Goal: Ask a question: Seek information or help from site administrators or community

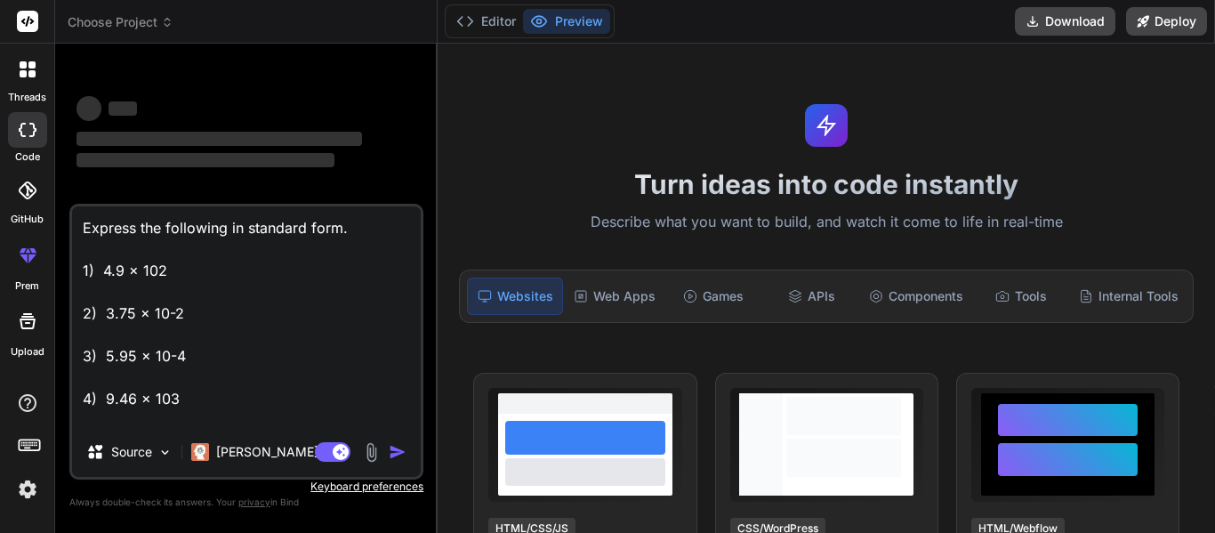
drag, startPoint x: 186, startPoint y: 417, endPoint x: 53, endPoint y: 184, distance: 268.1
click at [53, 184] on div "threads code GitHub prem Upload Choose Project Created with Pixso. Bind AI Web …" at bounding box center [607, 266] width 1215 height 533
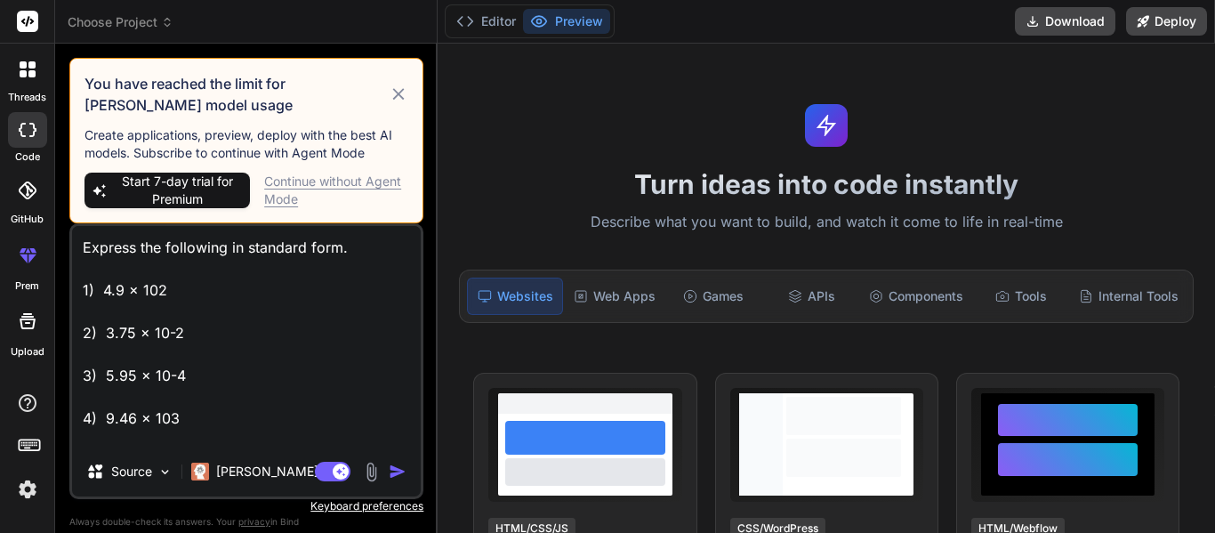
type textarea "x"
type textarea "5) 3.87 x 101 6) 7.10 x 100 7) 8.2 x 10-5 C. Practice Problems: Calculate the f…"
type textarea "x"
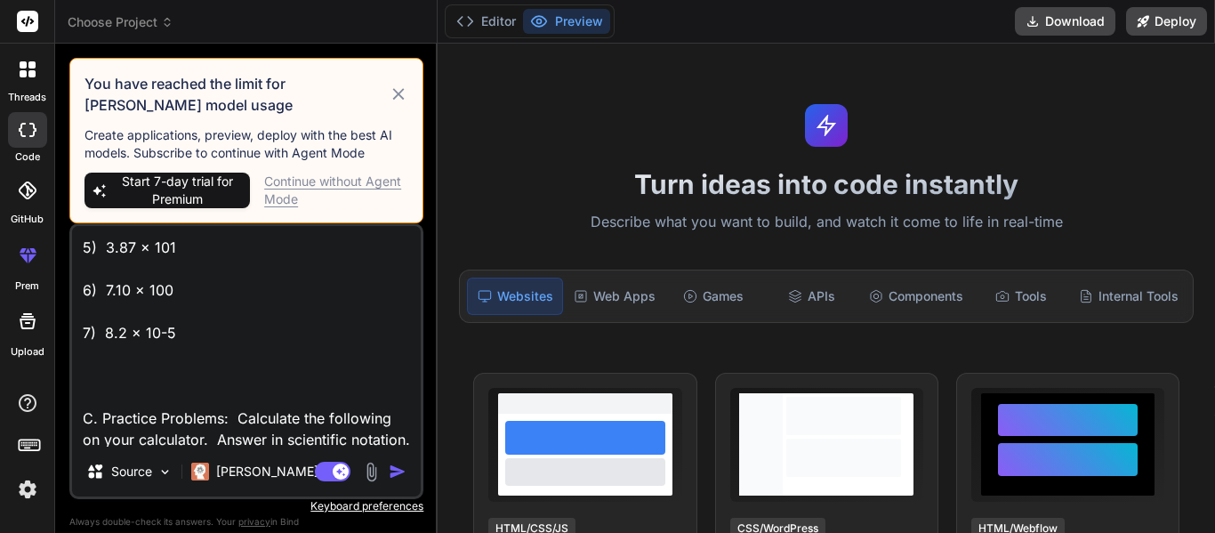
drag, startPoint x: 181, startPoint y: 366, endPoint x: 77, endPoint y: 116, distance: 270.4
click at [77, 116] on div "You have reached the limit for Claude model usage Create applications, preview,…" at bounding box center [246, 295] width 354 height 474
type textarea "C. Practice Problems: Calculate the following on your calculator. Answer in sci…"
type textarea "x"
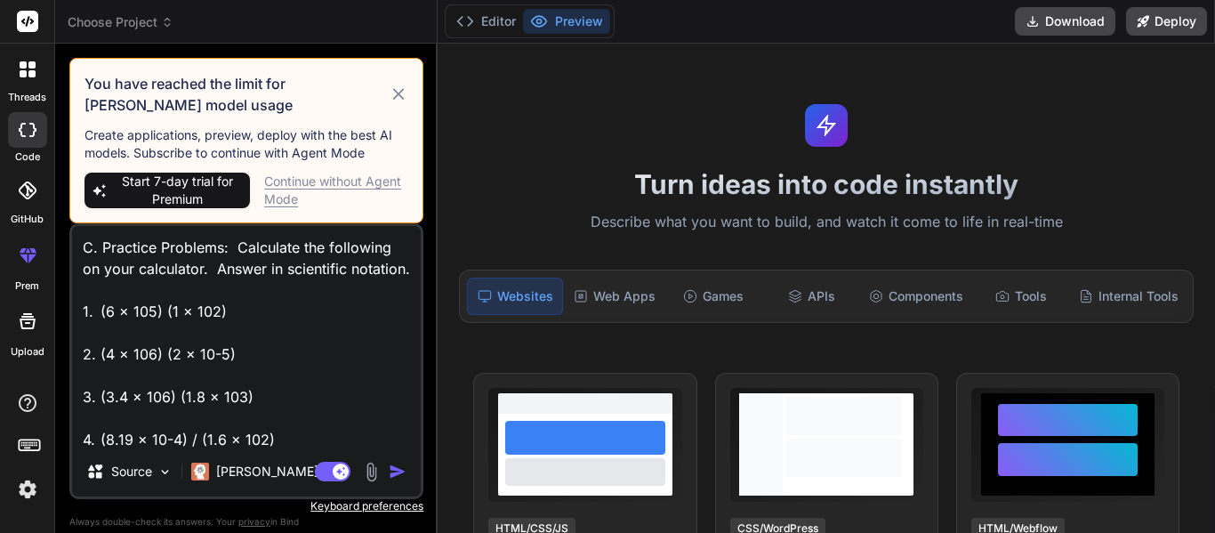
drag, startPoint x: 254, startPoint y: 408, endPoint x: 129, endPoint y: 13, distance: 414.3
click at [129, 13] on div "Choose Project Created with Pixso. Bind AI Web Search Created with Pixso. Code …" at bounding box center [246, 266] width 382 height 533
type textarea "3. (3.4 x 106) (1.8 x 103) 4. (8.19 x 10-4) / (1.6 x 102) 5. (4.3 x 103) / (6.1…"
type textarea "x"
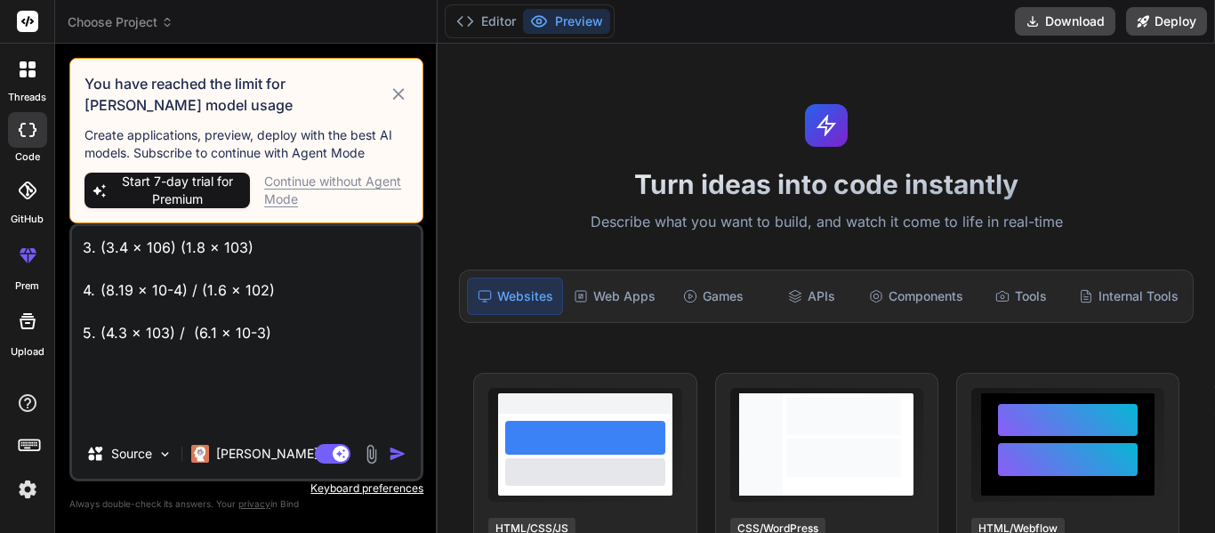
type textarea "3. (3.4 x 106) (1.8 x 103) 4. (8.19 x 10-4) / (1.6 x 102) 5. (4.3 x 103) / (6.1…"
click at [403, 91] on icon at bounding box center [399, 94] width 20 height 21
type textarea "x"
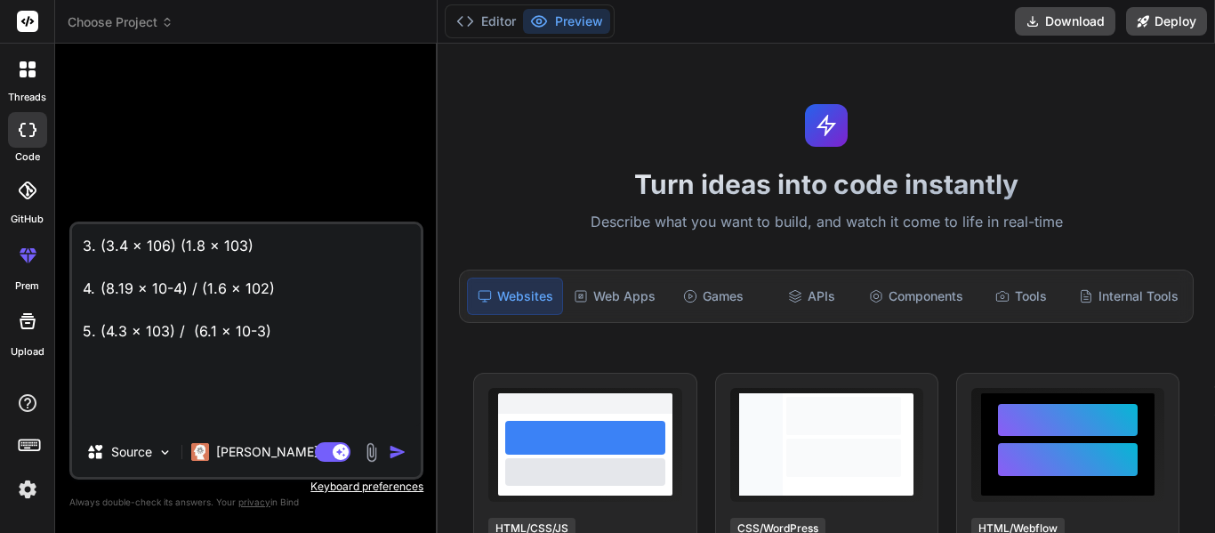
drag, startPoint x: 310, startPoint y: 370, endPoint x: 90, endPoint y: 155, distance: 308.2
click at [90, 155] on div "3. (3.4 x 106) (1.8 x 103) 4. (8.19 x 10-4) / (1.6 x 102) 5. (4.3 x 103) / (6.1…" at bounding box center [246, 295] width 354 height 474
type textarea "x"
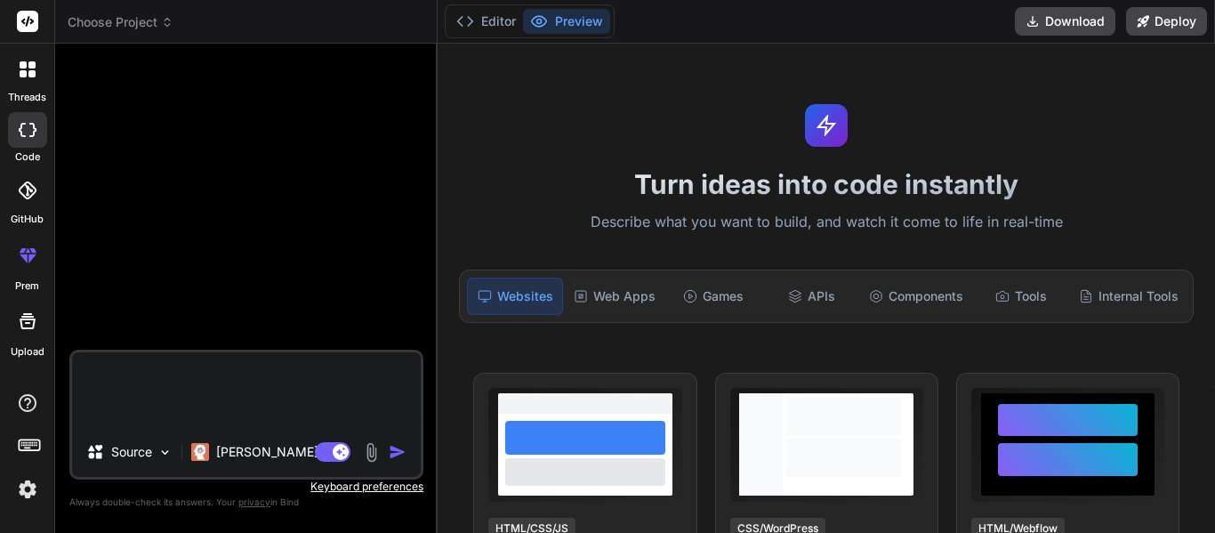
type textarea "f"
type textarea "x"
type textarea "fi"
type textarea "x"
type textarea "fin"
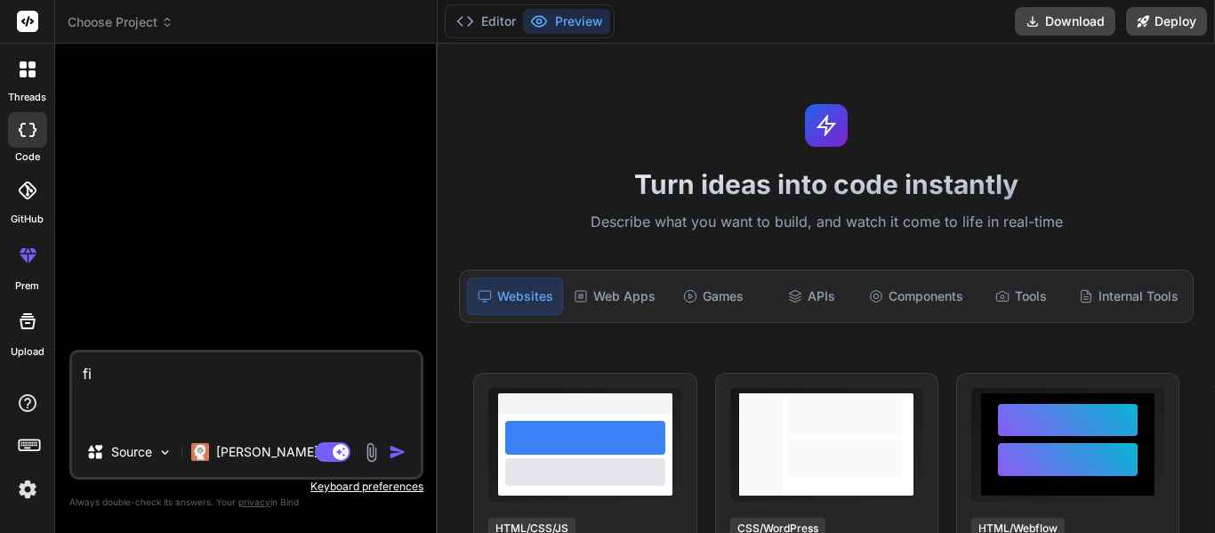
type textarea "x"
type textarea "find"
type textarea "x"
type textarea "find"
type textarea "x"
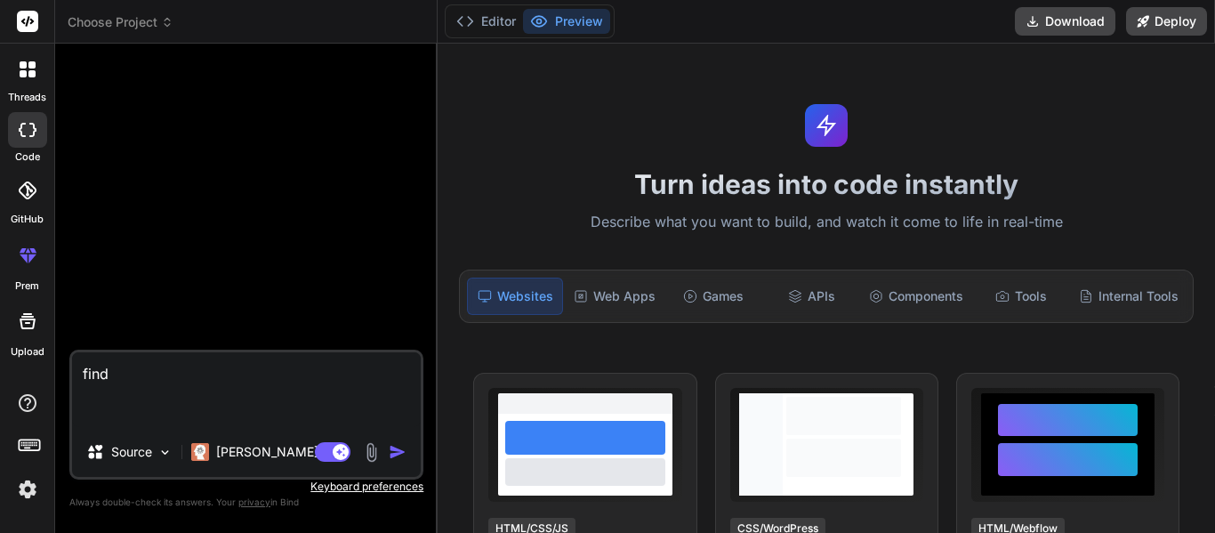
type textarea "find t"
type textarea "x"
type textarea "find th"
type textarea "x"
type textarea "find the"
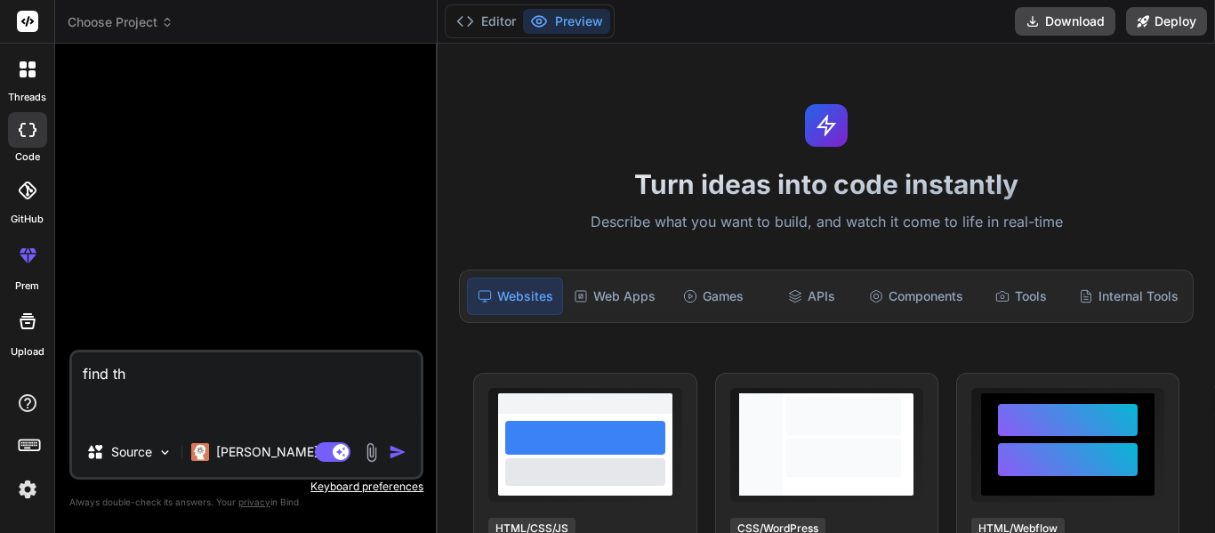
type textarea "x"
type textarea "find the"
type textarea "x"
type textarea "find the 1"
type textarea "x"
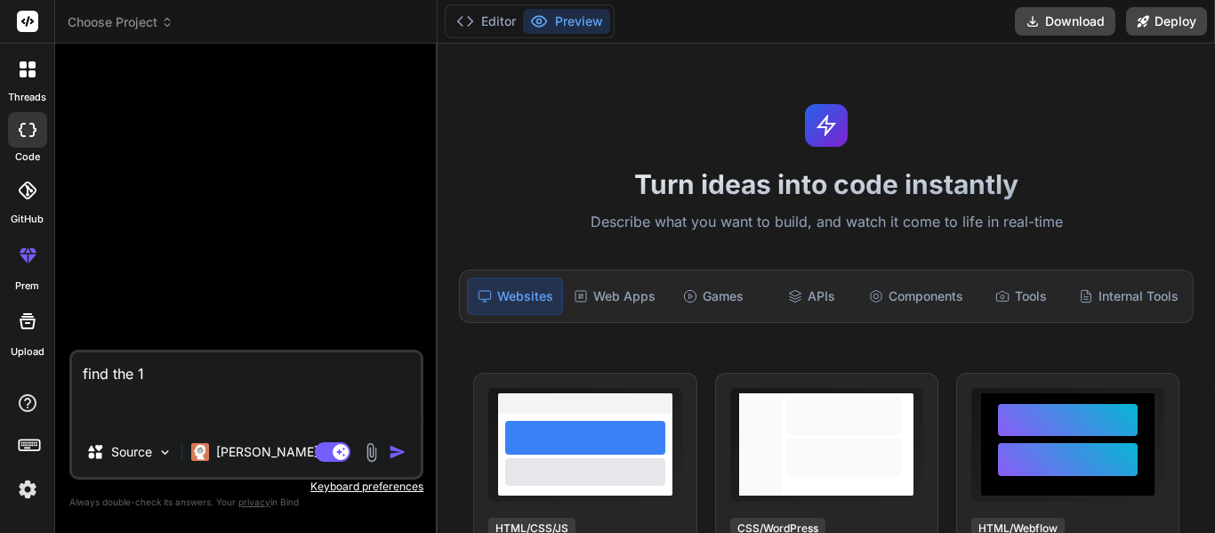
type textarea "find the 13"
type textarea "x"
type textarea "find the 13"
type textarea "x"
type textarea "find the 13 g"
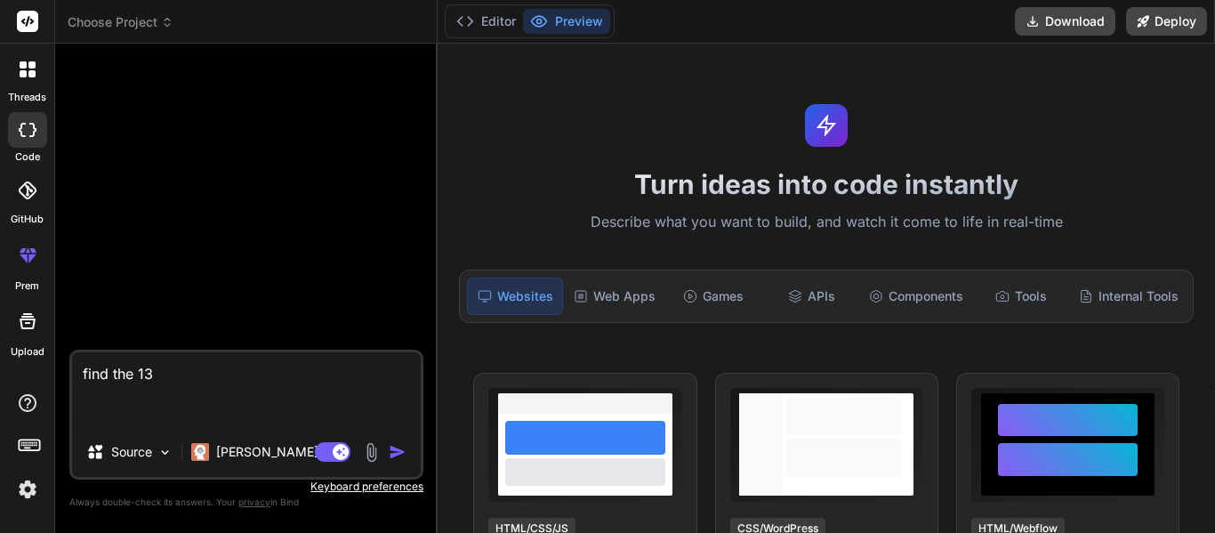
type textarea "x"
type textarea "find the 13 gr"
type textarea "x"
type textarea "find the 13 gra"
type textarea "x"
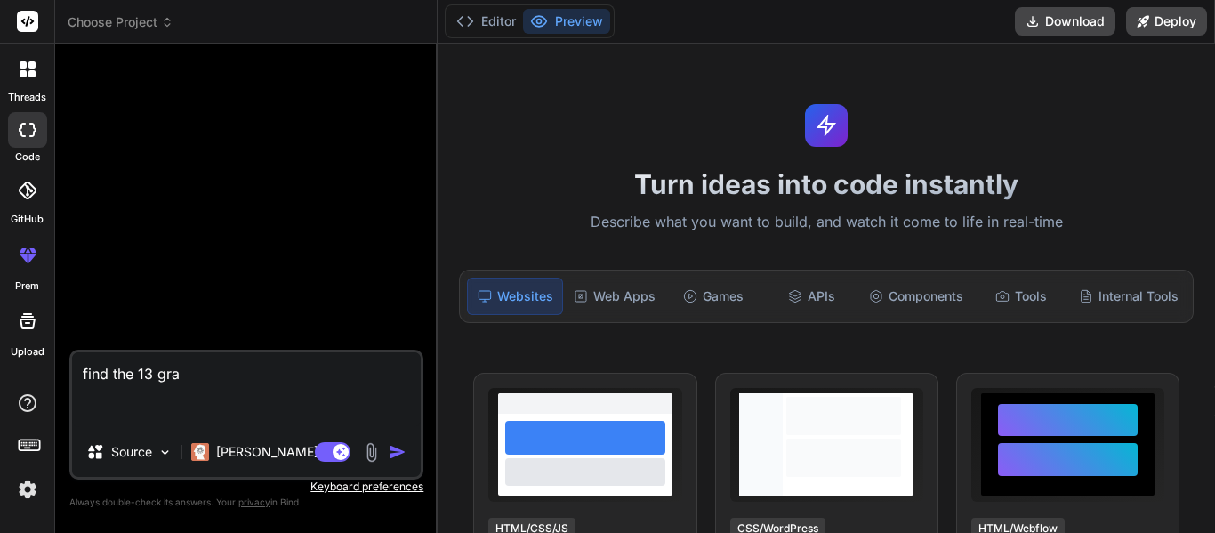
type textarea "find the 13 gram"
type textarea "x"
type textarea "find the 13 gramm"
type textarea "x"
type textarea "find the 13 gramma"
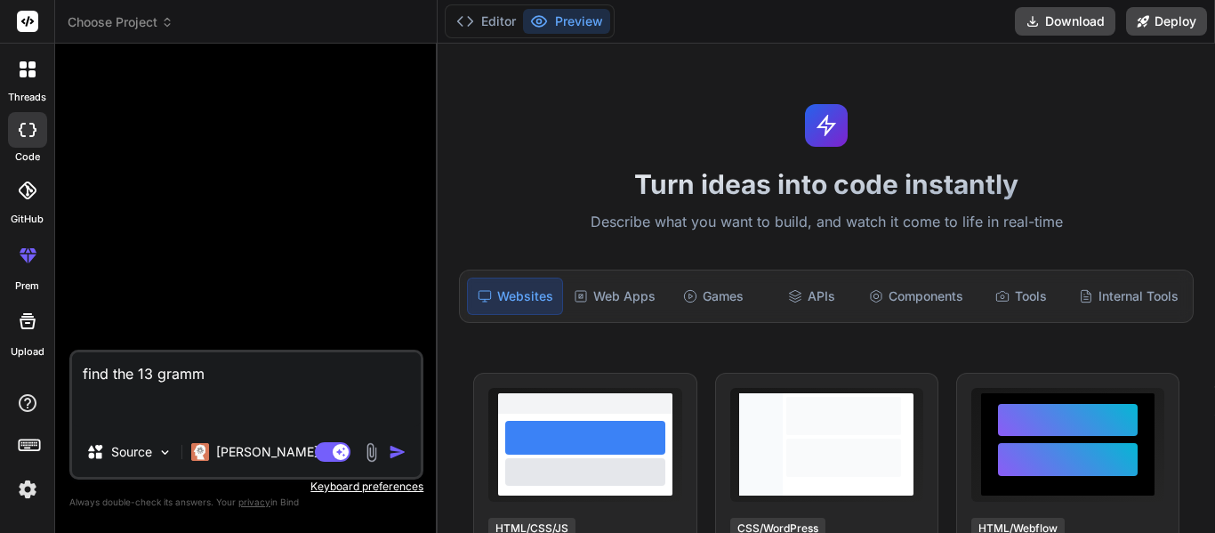
type textarea "x"
type textarea "find the 13 grammar"
type textarea "x"
type textarea "find the 13 grammar"
type textarea "x"
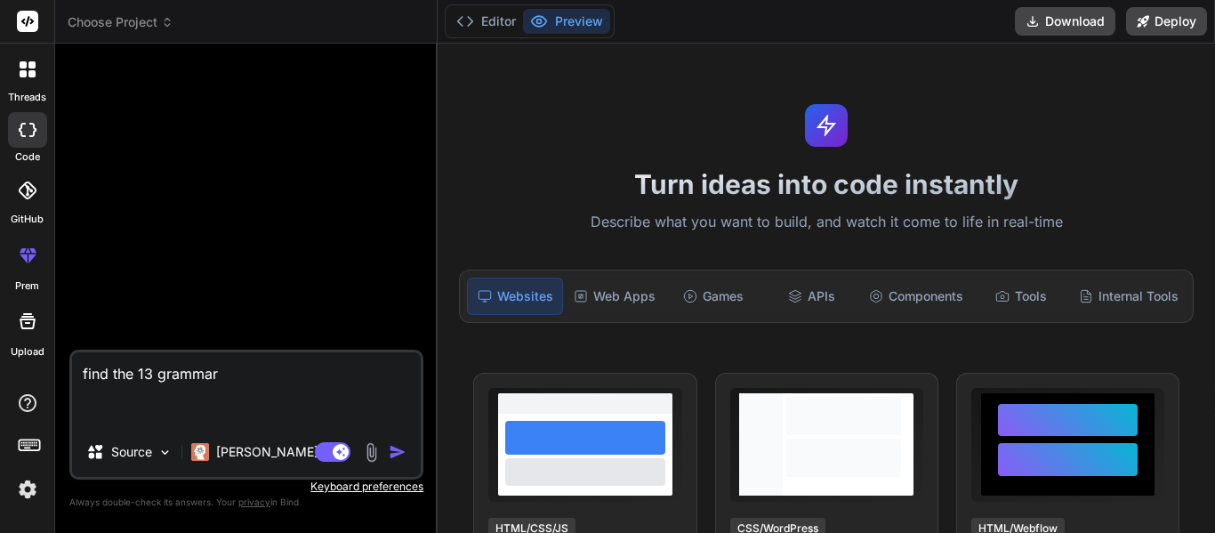
type textarea "find the 13 grammar m"
type textarea "x"
type textarea "find the 13 grammar mi"
type textarea "x"
type textarea "find the 13 grammar mis"
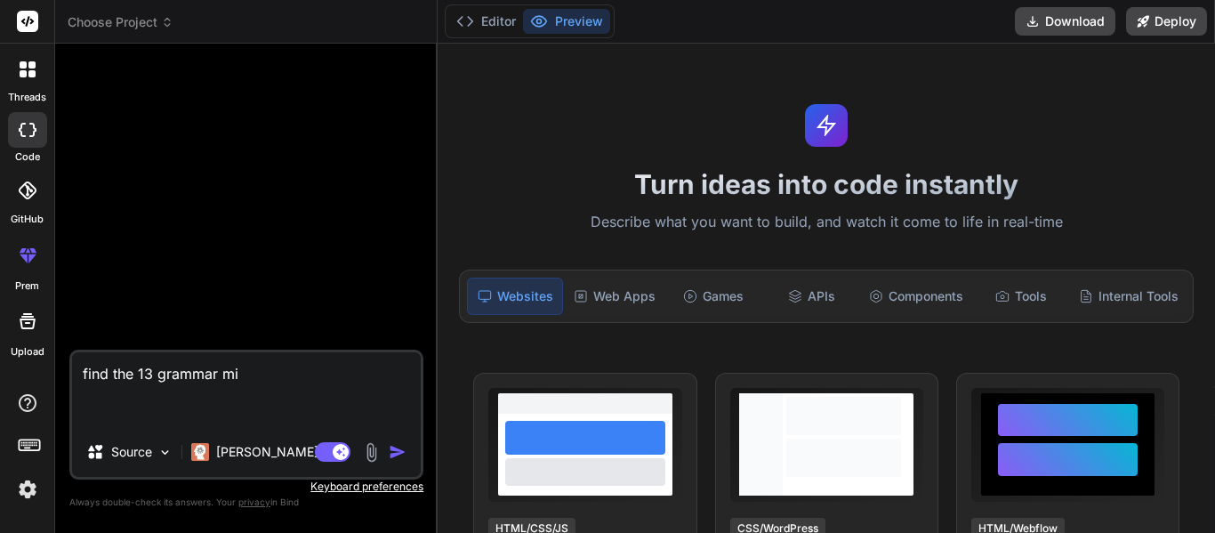
type textarea "x"
type textarea "find the 13 grammar mist"
type textarea "x"
type textarea "find the 13 grammar mista"
type textarea "x"
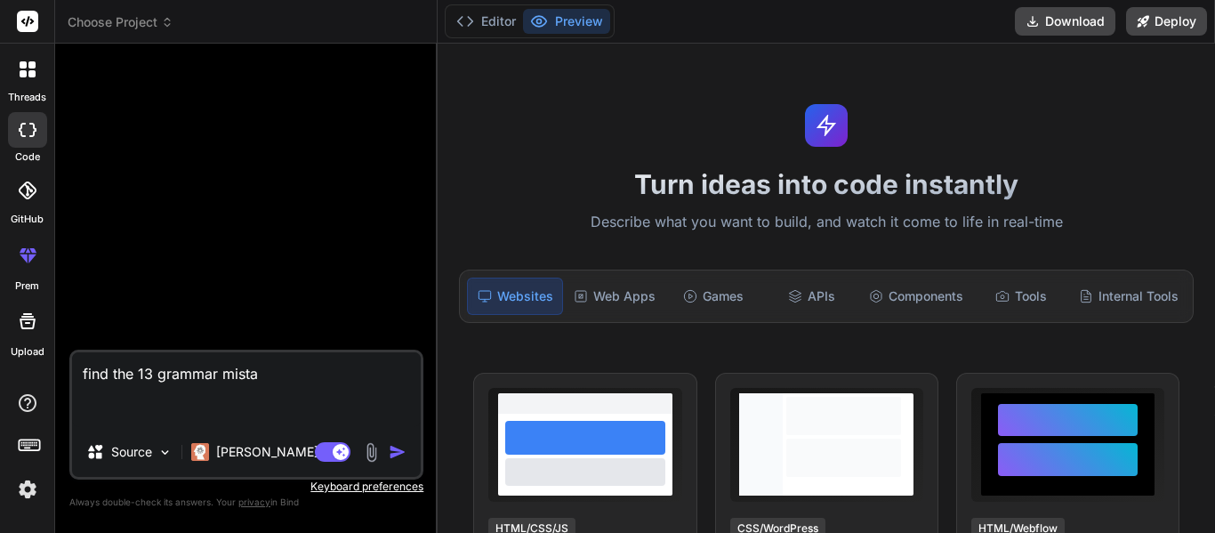
type textarea "find the 13 grammar mistak"
type textarea "x"
type textarea "find the 13 grammar mistake"
type textarea "x"
type textarea "find the 13 grammar mistakes"
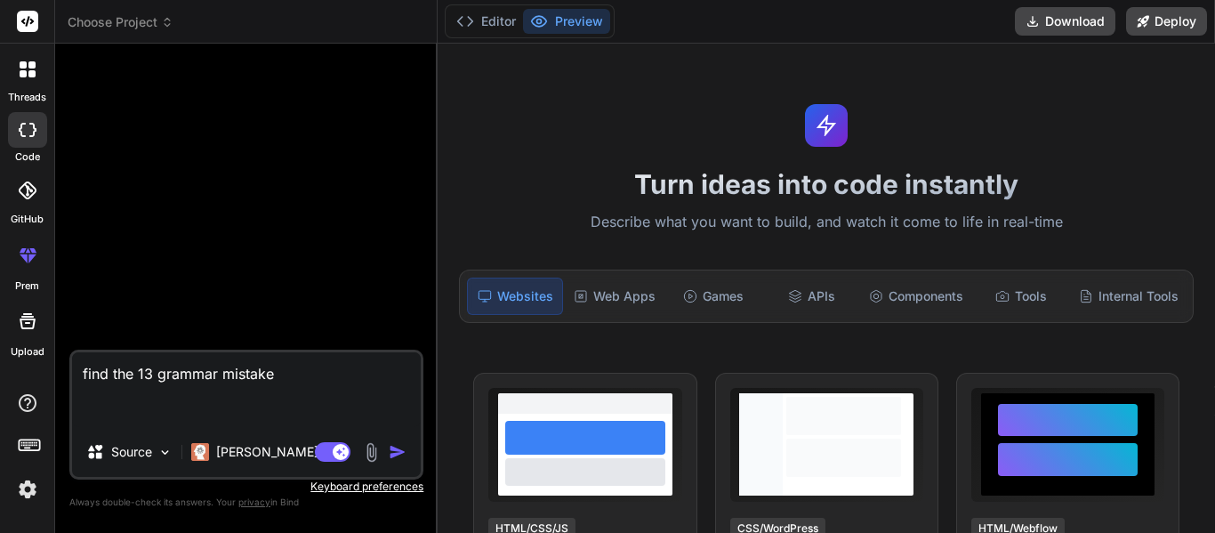
type textarea "x"
type textarea "find the 13 grammar mistakes"
type textarea "x"
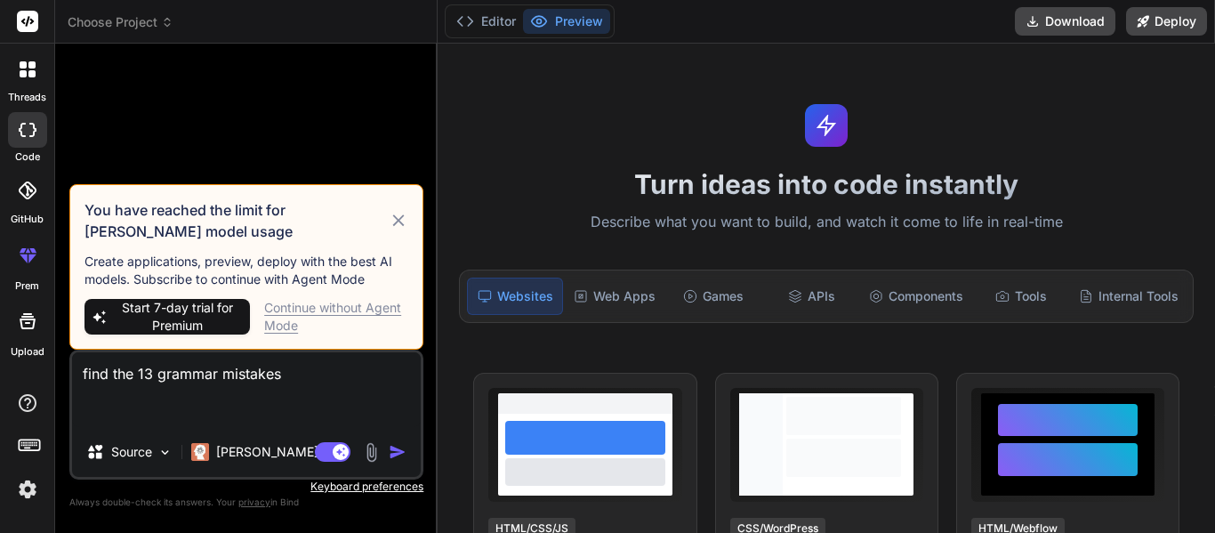
paste textarea "There are many outstanding athletes in every sport, but few has been able to ov…"
type textarea "find the 13 grammar mistakes There are many outstanding athletes in every sport…"
type textarea "x"
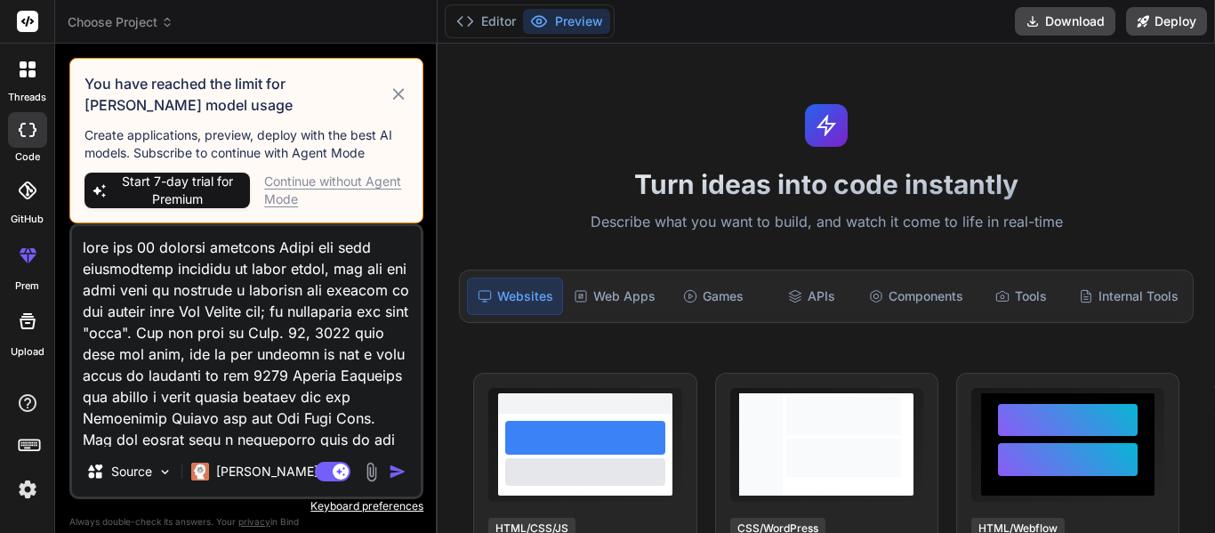
drag, startPoint x: 193, startPoint y: 419, endPoint x: 66, endPoint y: 105, distance: 338.7
click at [66, 105] on div "Bind AI Web Search Created with Pixso. Code Generator You have reached the limi…" at bounding box center [246, 288] width 382 height 488
type textarea "find the 13 grammar mistakes There are many outstanding athletes in every sport…"
click at [394, 91] on icon at bounding box center [398, 94] width 12 height 12
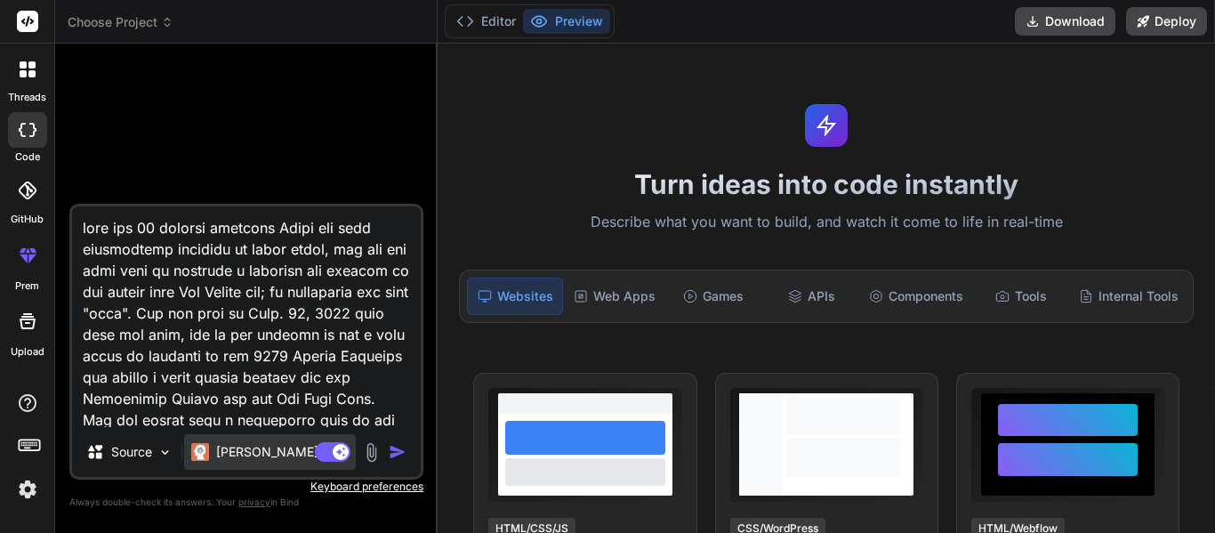
click at [246, 460] on p "Claude 4 S.." at bounding box center [282, 452] width 133 height 18
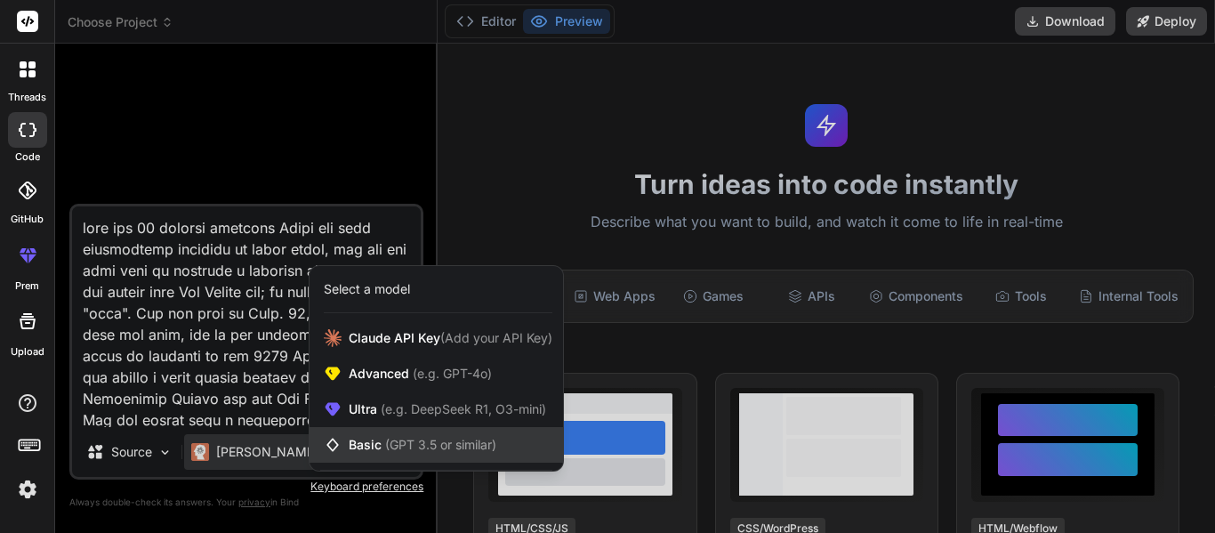
click at [368, 446] on span "Basic (GPT 3.5 or similar)" at bounding box center [423, 445] width 148 height 18
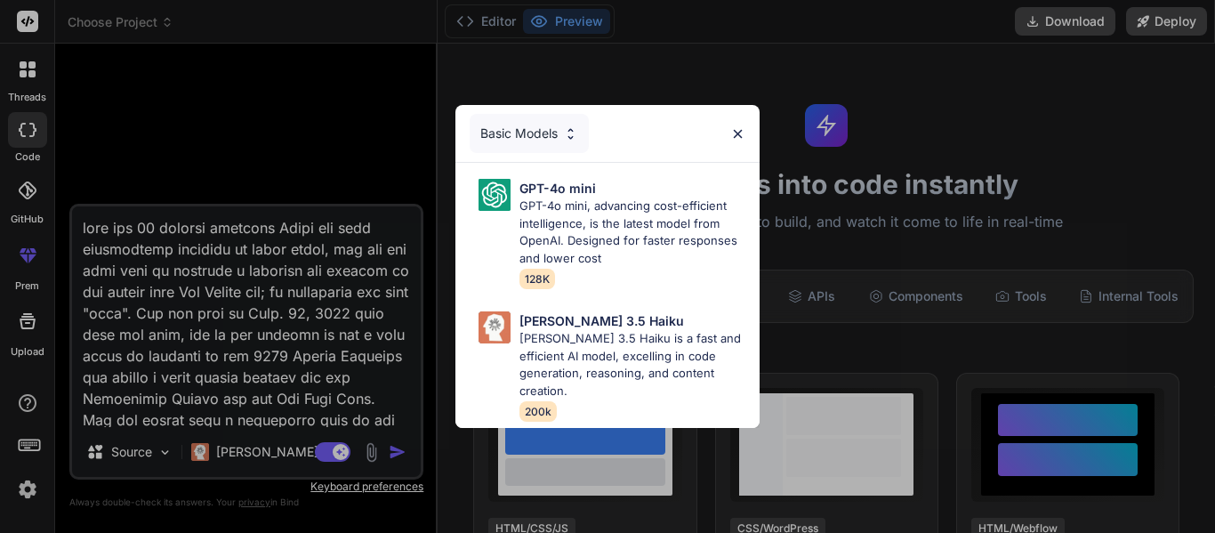
click at [741, 141] on img at bounding box center [737, 133] width 15 height 15
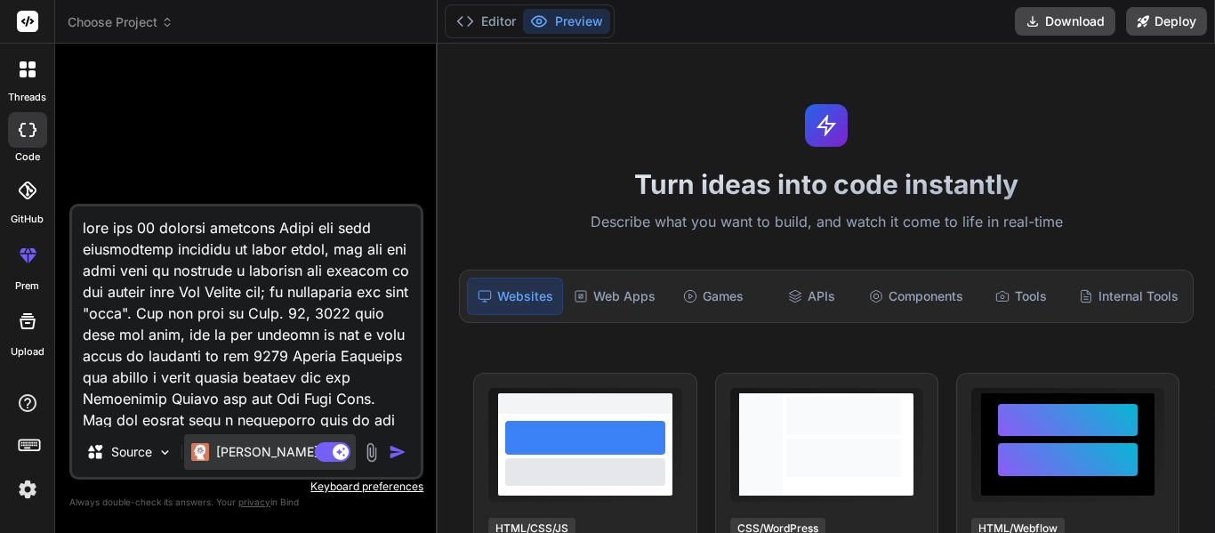
click at [226, 462] on div "Claude 4 S.." at bounding box center [270, 452] width 172 height 36
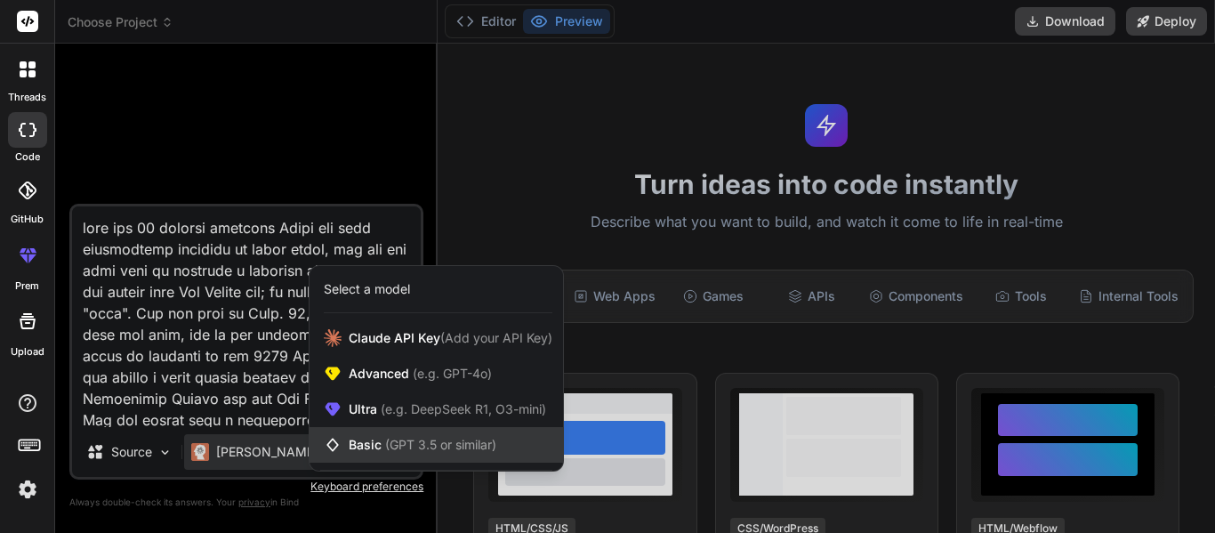
click at [350, 440] on span "Basic (GPT 3.5 or similar)" at bounding box center [423, 445] width 148 height 18
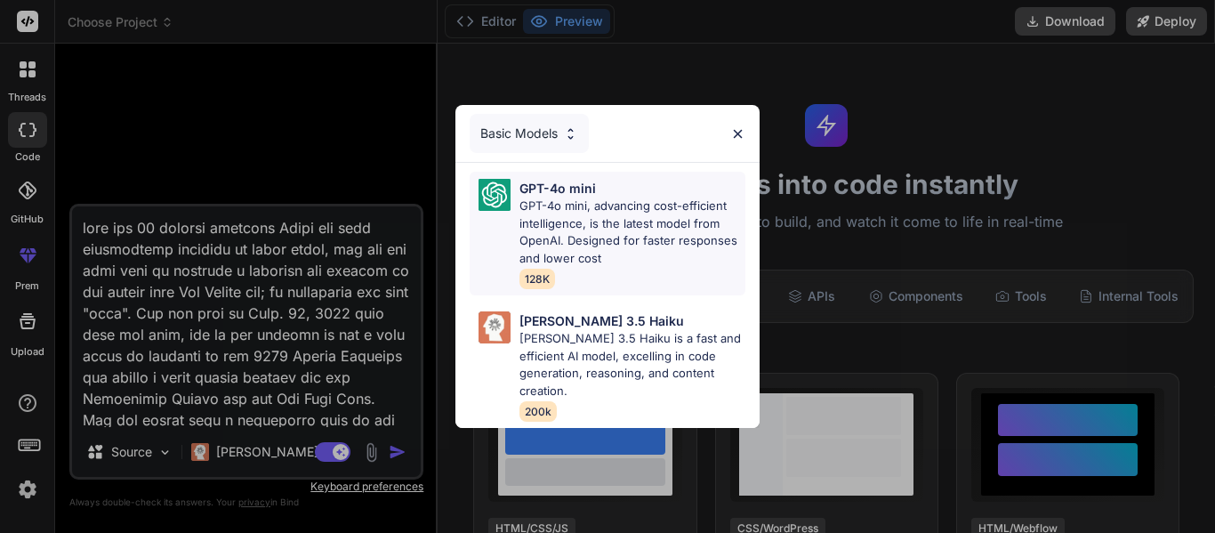
click at [562, 197] on p "GPT-4o mini" at bounding box center [557, 188] width 76 height 19
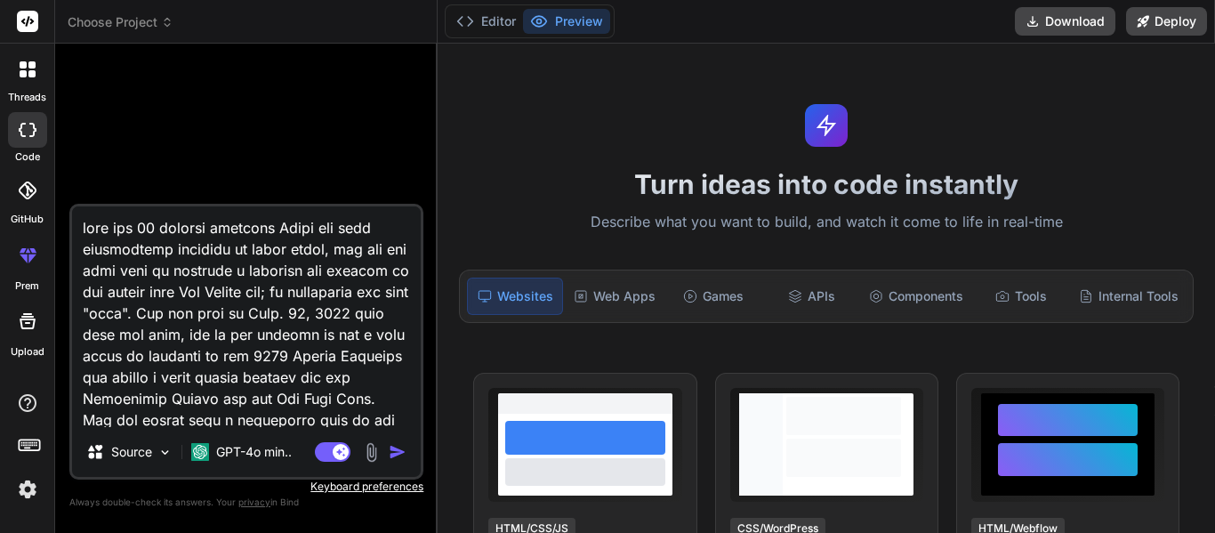
click at [394, 454] on img "button" at bounding box center [398, 452] width 18 height 18
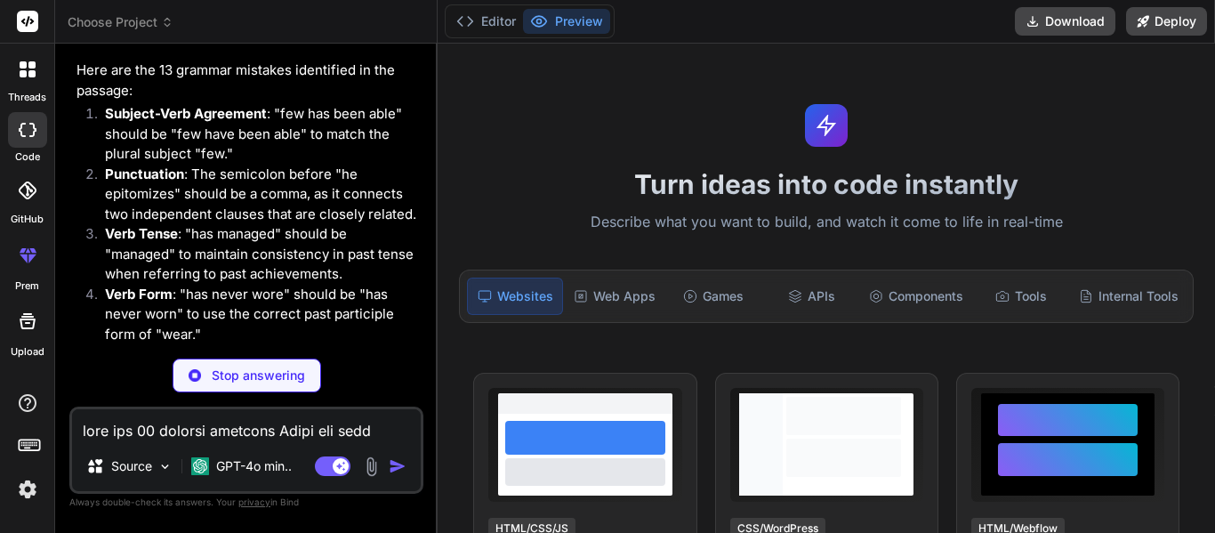
scroll to position [723, 0]
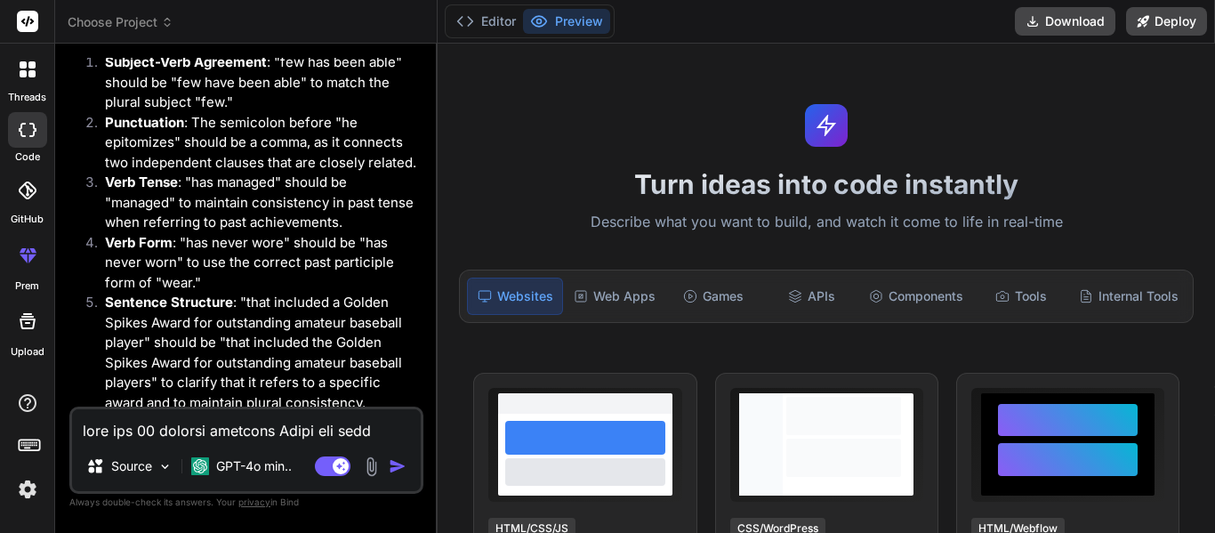
type textarea "x"
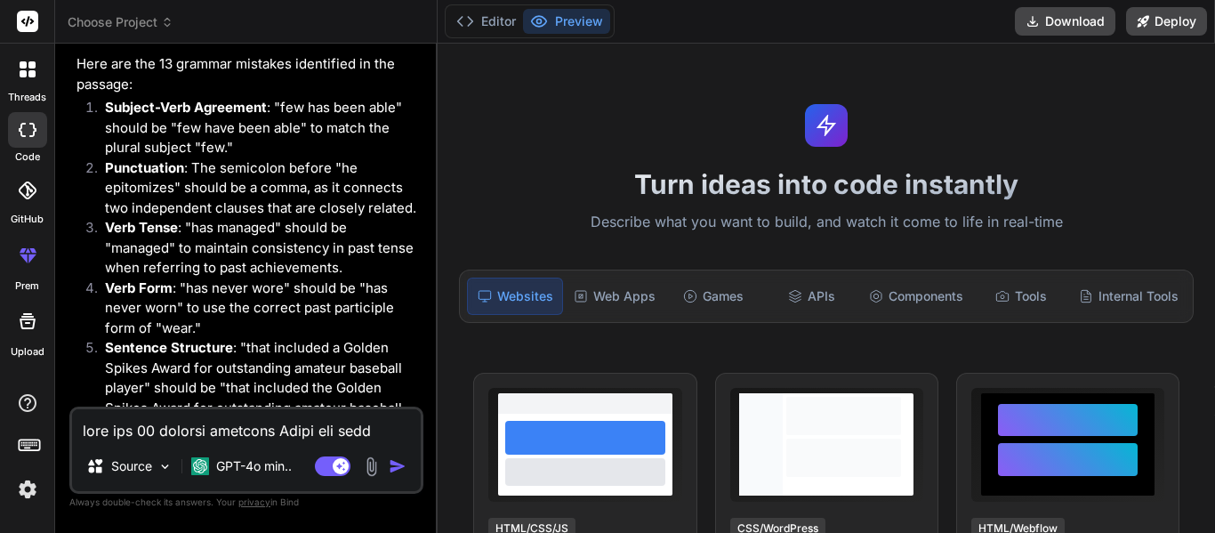
scroll to position [733, 0]
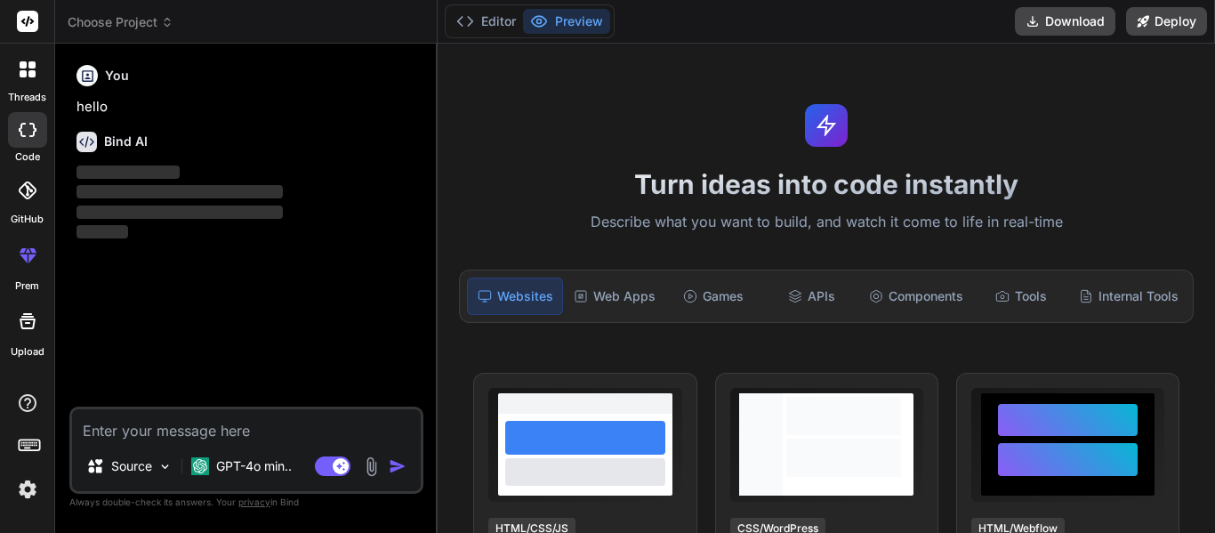
type textarea "x"
type textarea "m"
type textarea "x"
type textarea "ma"
type textarea "x"
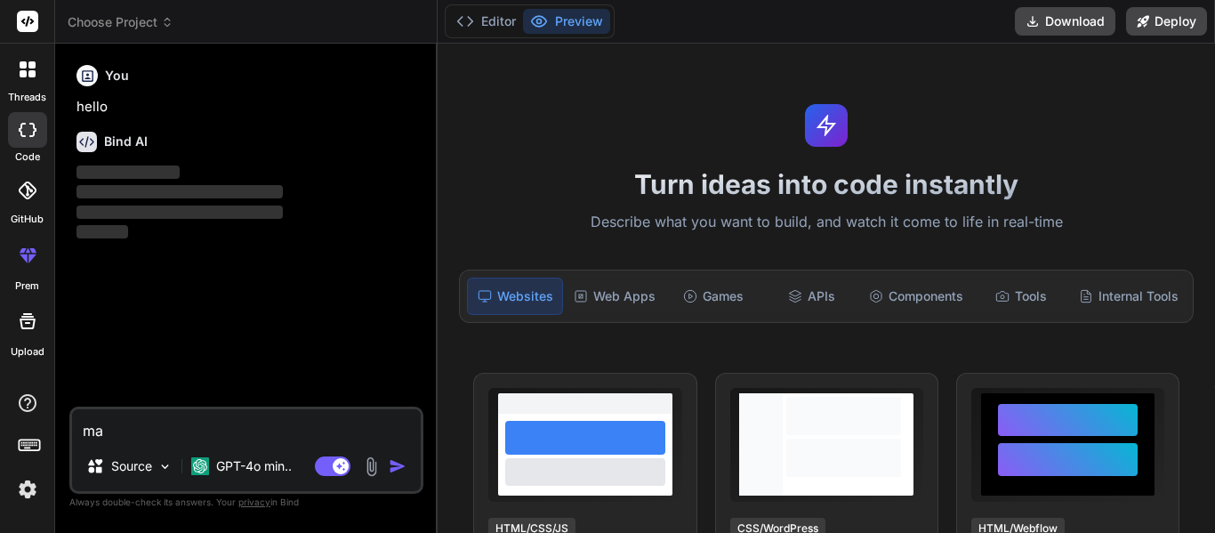
type textarea "mak"
type textarea "x"
type textarea "make"
type textarea "x"
type textarea "make"
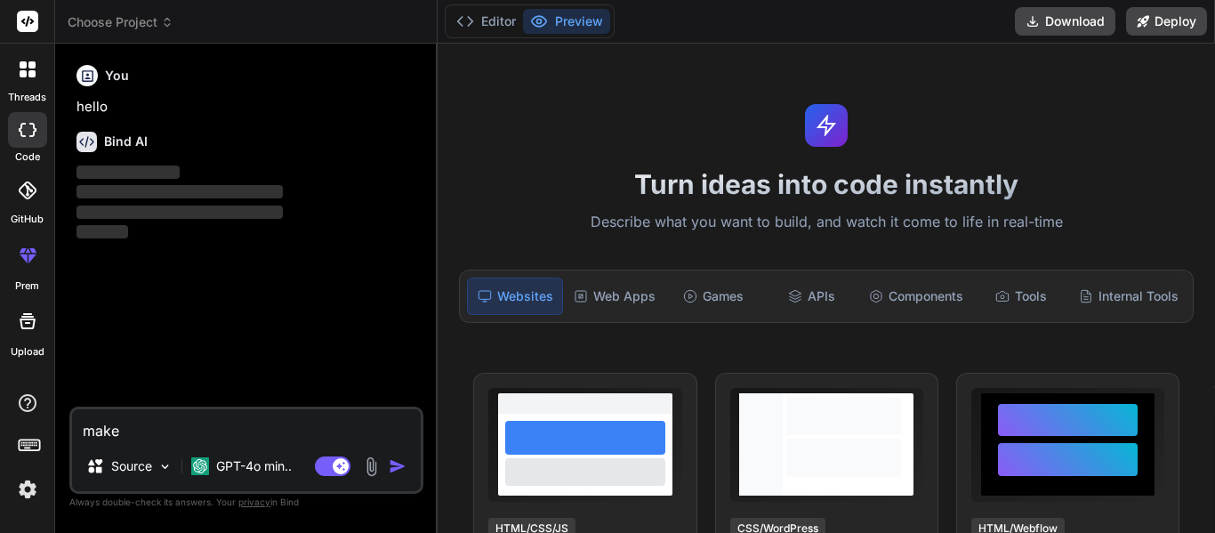
type textarea "x"
type textarea "make th"
type textarea "x"
type textarea "make thi"
type textarea "x"
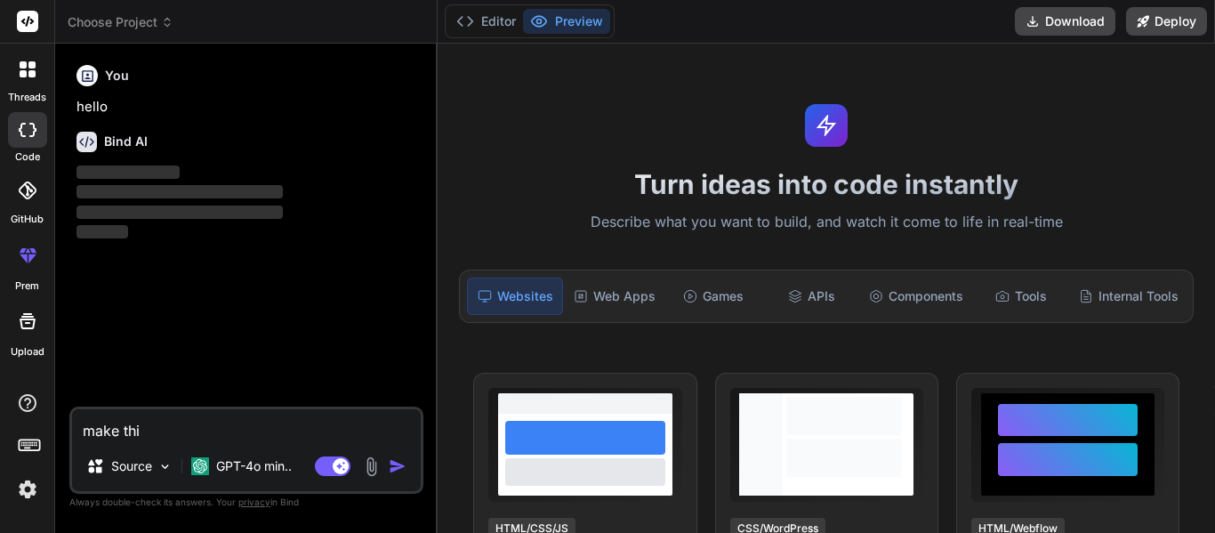
type textarea "make this"
type textarea "x"
type textarea "make this"
type textarea "x"
type textarea "make this i"
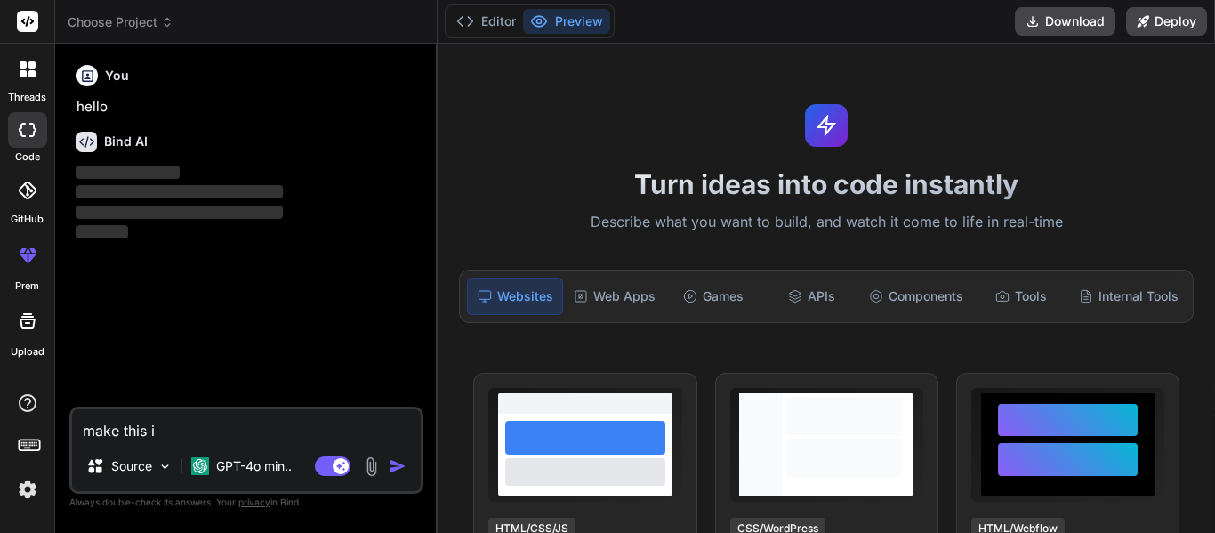
type textarea "x"
type textarea "make this in"
type textarea "x"
type textarea "make this int"
type textarea "x"
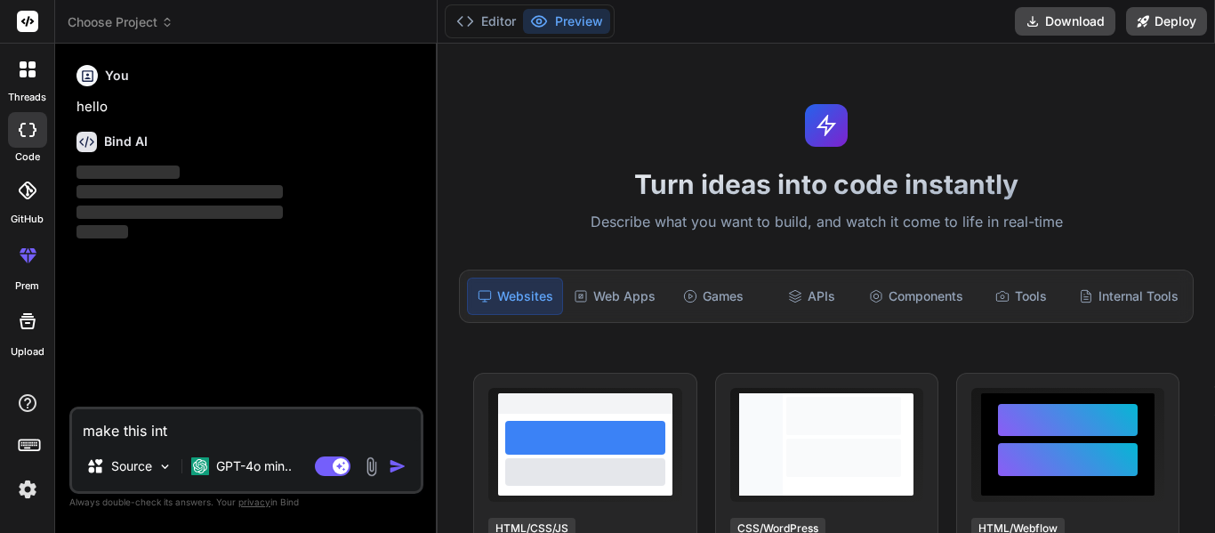
type textarea "make this into"
type textarea "x"
type textarea "make this into"
type textarea "x"
type textarea "make this into a"
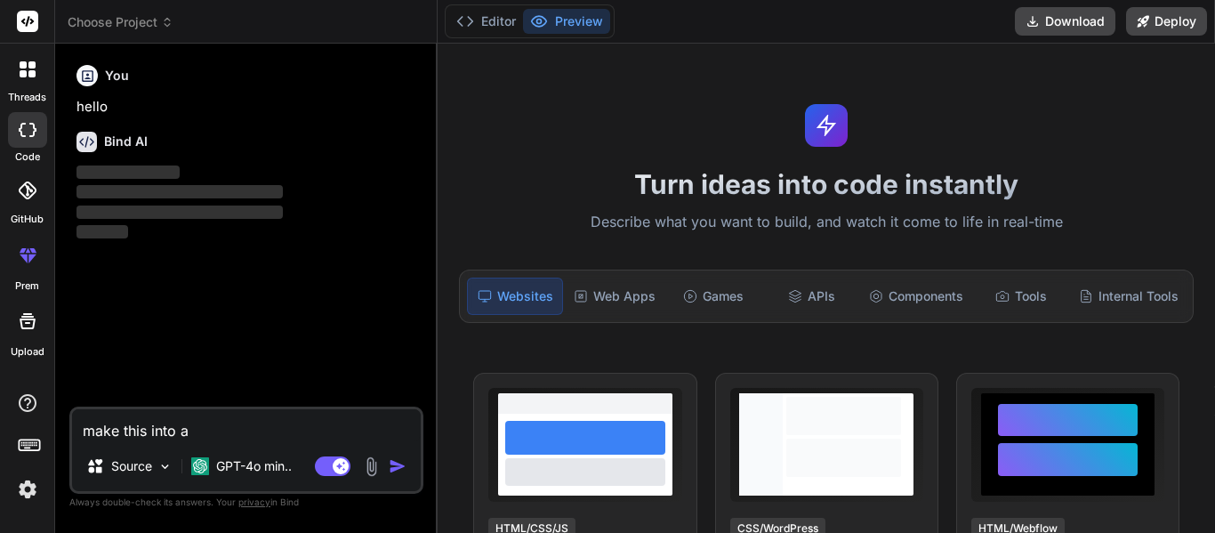
type textarea "x"
type textarea "make this into a"
type textarea "x"
type textarea "make this into a b"
type textarea "x"
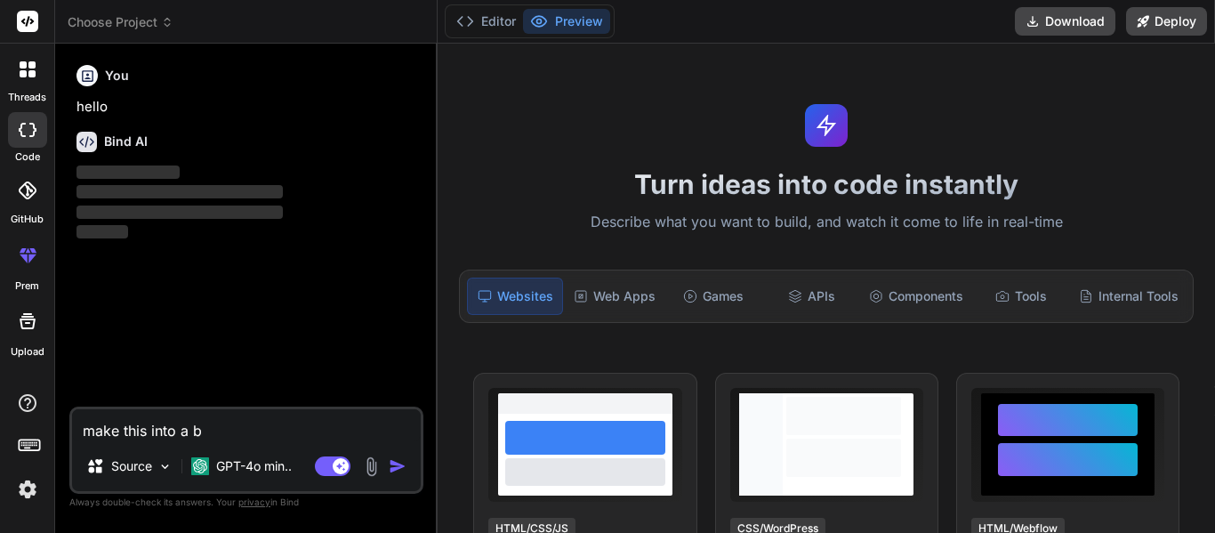
type textarea "make this into a be"
type textarea "x"
type textarea "make this into a bet"
type textarea "x"
type textarea "make this into a bett"
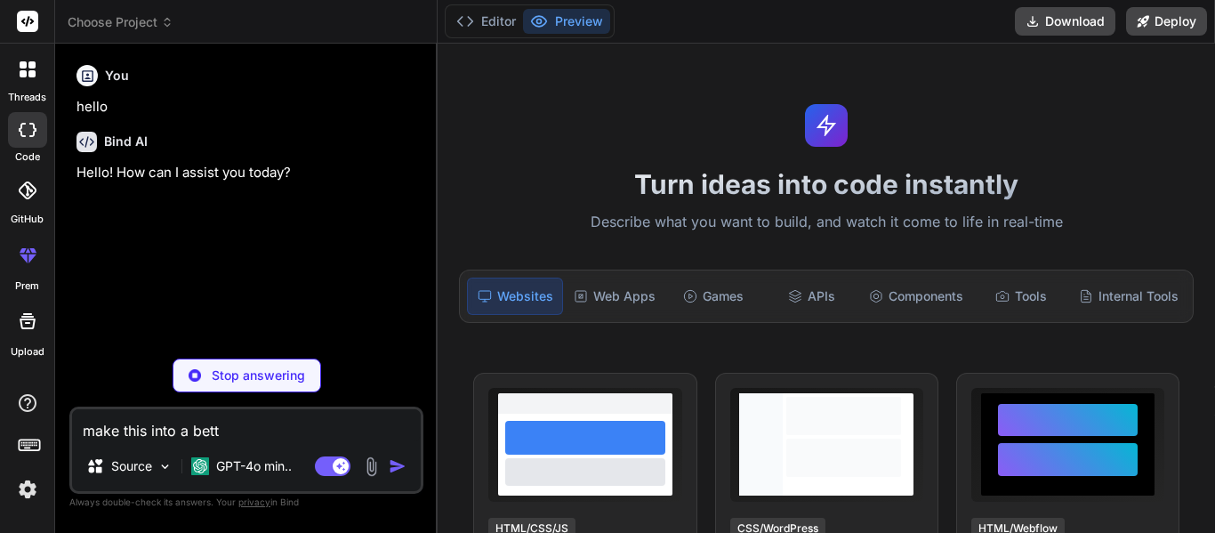
type textarea "x"
type textarea "make this into a [PERSON_NAME]"
type textarea "x"
type textarea "make this into a better"
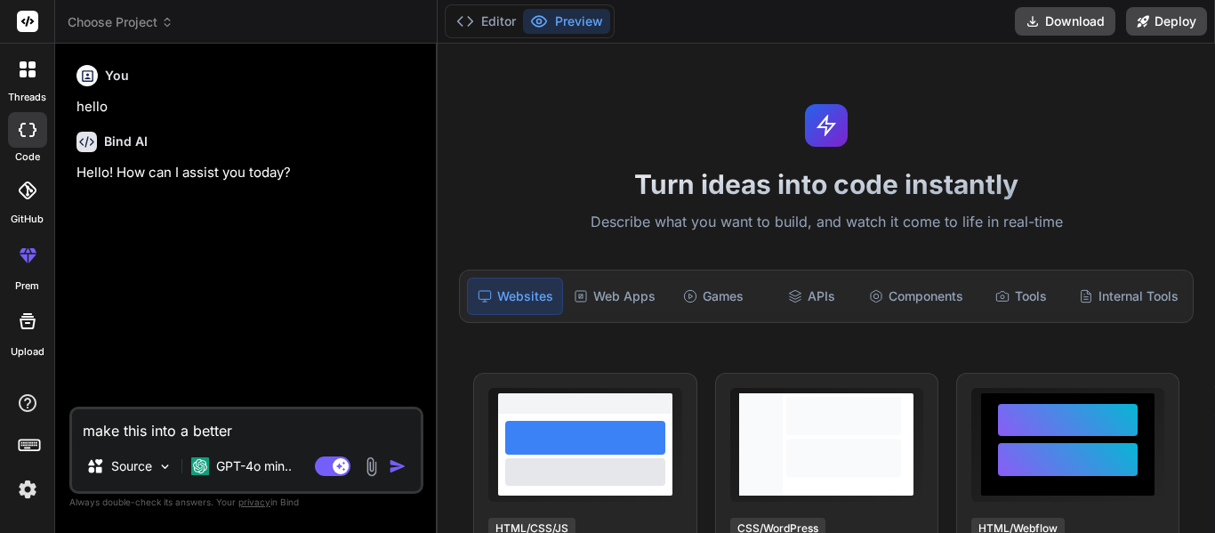
type textarea "x"
type textarea "make this into a better"
type textarea "x"
type textarea "make this into a better s"
type textarea "x"
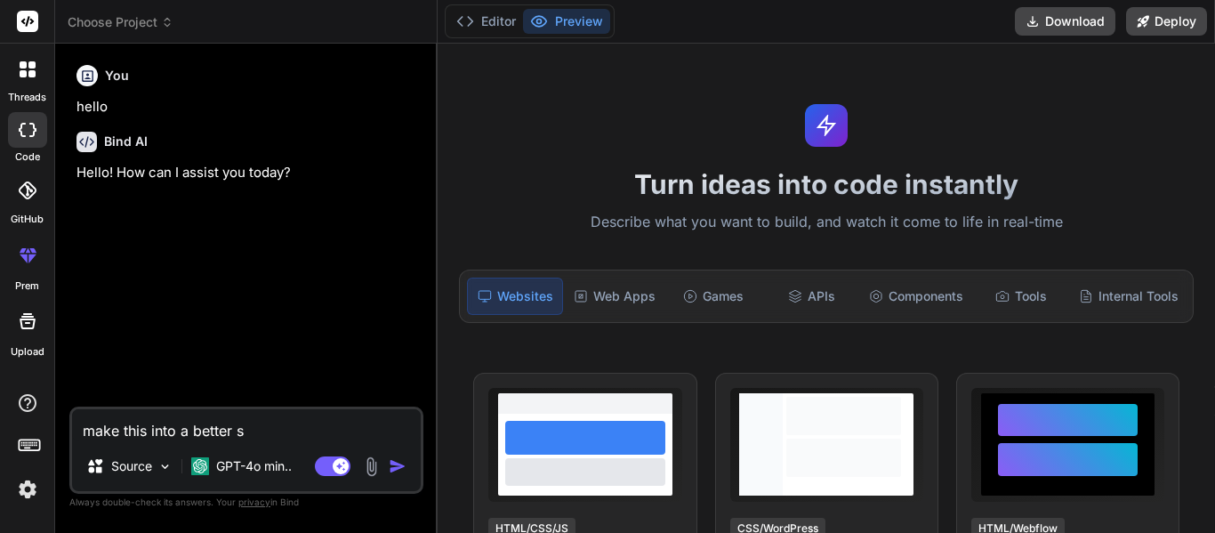
type textarea "make this into a better sh"
type textarea "x"
type textarea "make this into a better sho"
type textarea "x"
type textarea "make this into a better shor"
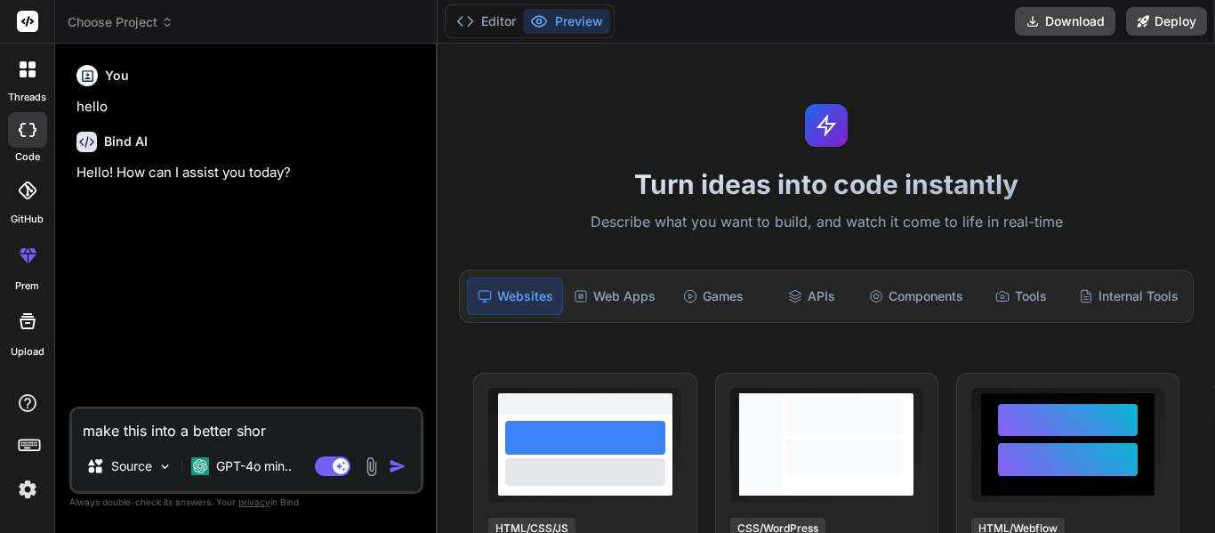
type textarea "x"
type textarea "make this into a better short"
type textarea "x"
type textarea "make this into a better short"
type textarea "x"
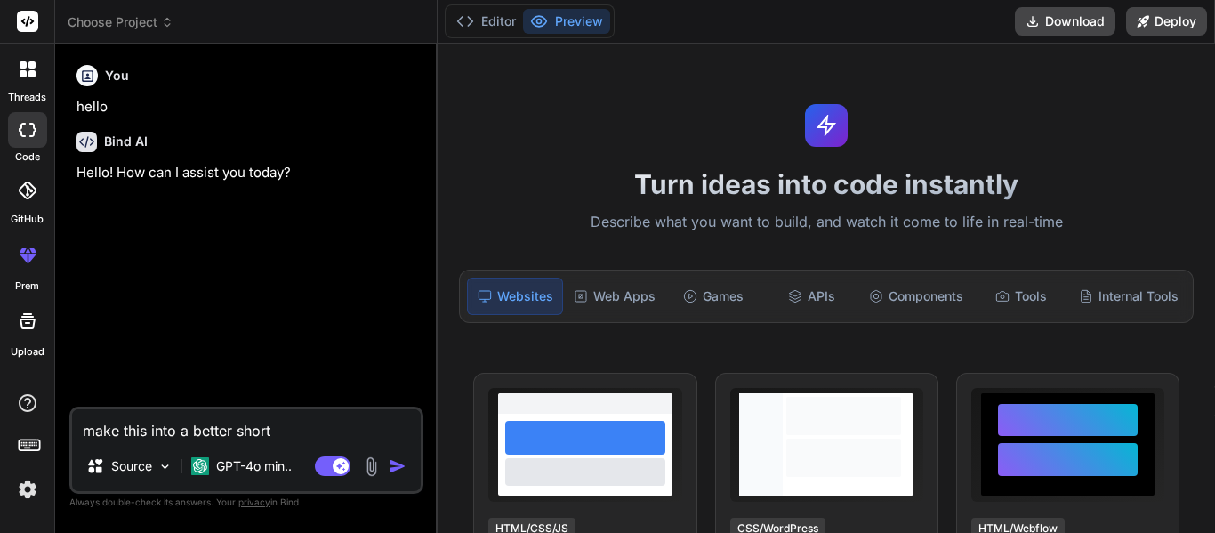
type textarea "make this into a better short s"
type textarea "x"
type textarea "make this into a better short st"
type textarea "x"
type textarea "make this into a better short sto"
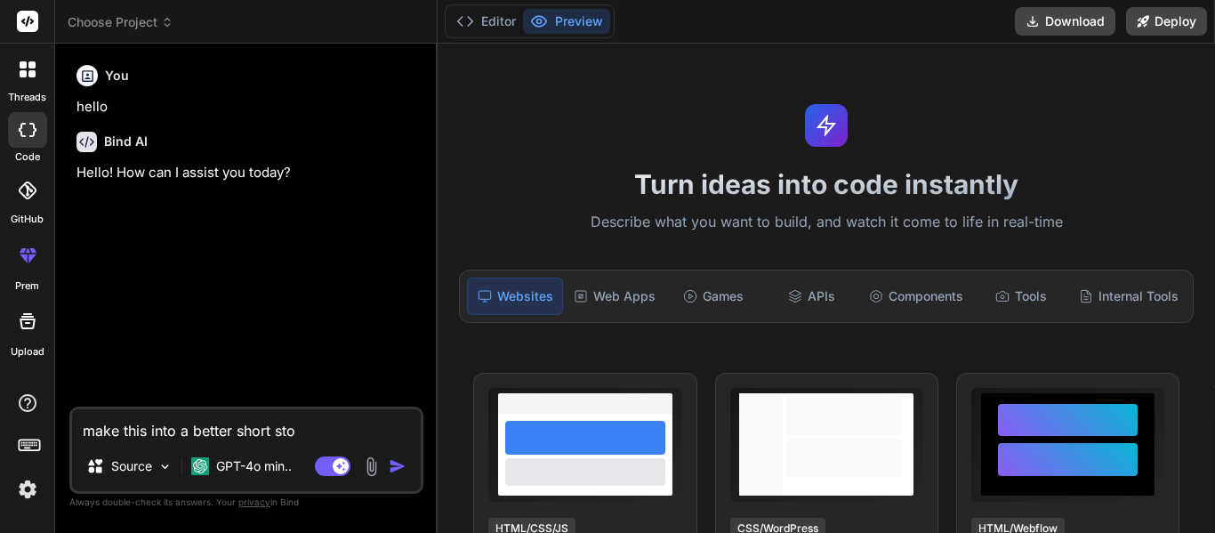
type textarea "x"
type textarea "make this into a better short stor"
type textarea "x"
type textarea "make this into a better short story"
type textarea "x"
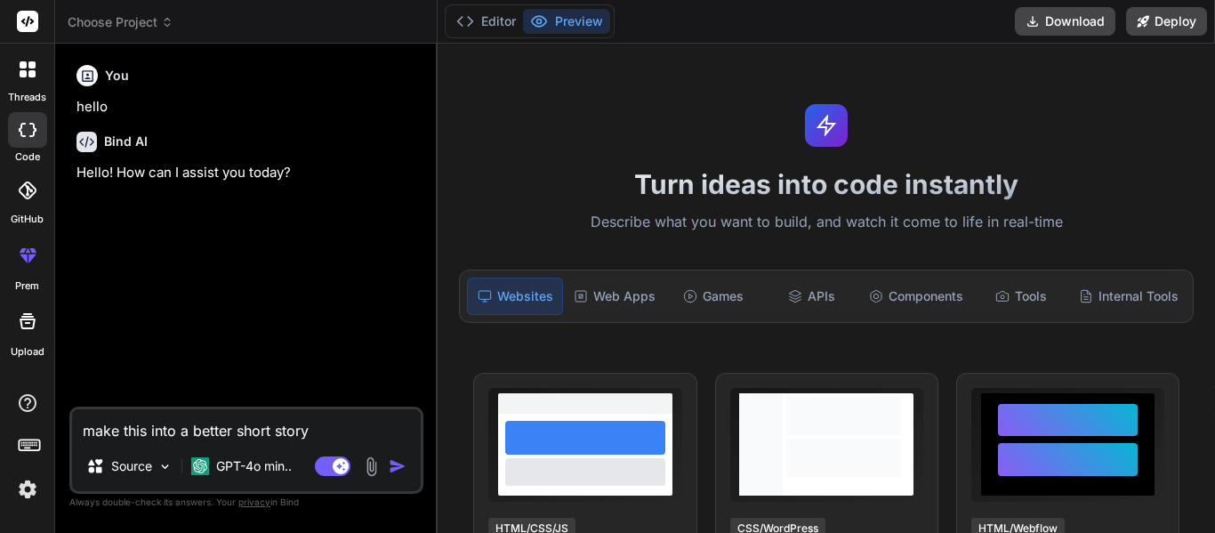
type textarea "make this into a better short stor"
type textarea "x"
type textarea "make this into a better short sto"
type textarea "x"
type textarea "make this into a better short st"
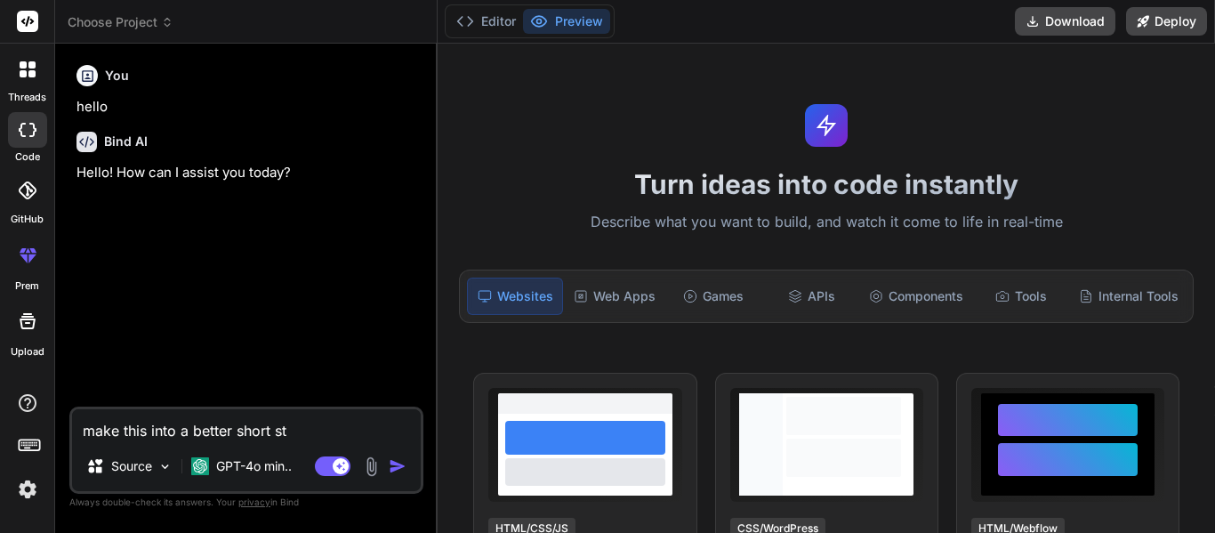
type textarea "x"
type textarea "make this into a better short s"
type textarea "x"
type textarea "make this into a better short"
type textarea "x"
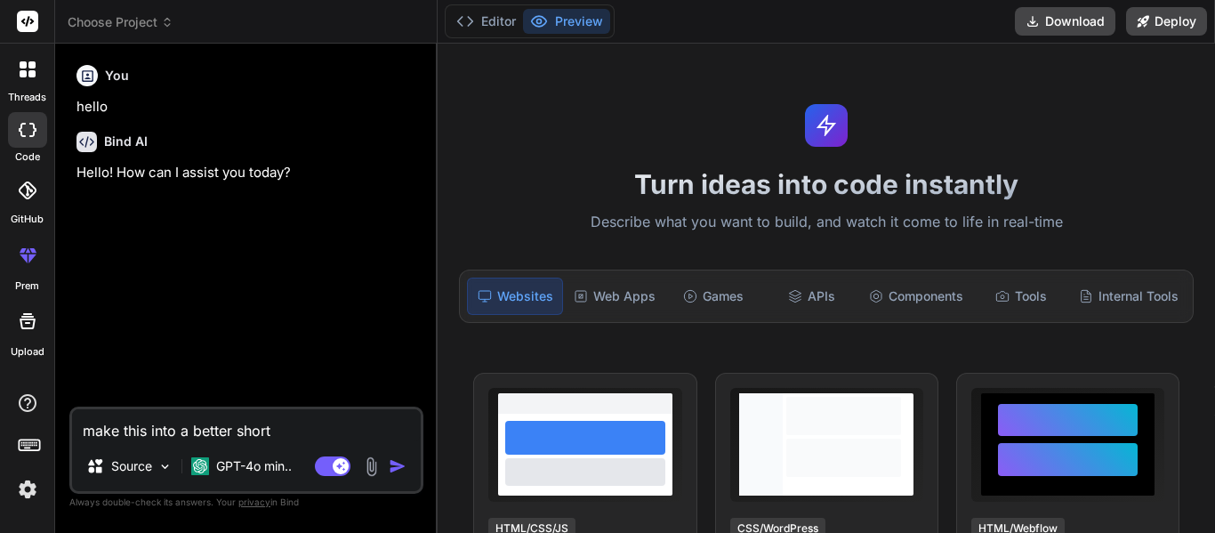
type textarea "make this into a better short"
type textarea "x"
type textarea "make this into a better shor"
type textarea "x"
type textarea "make this into a better short"
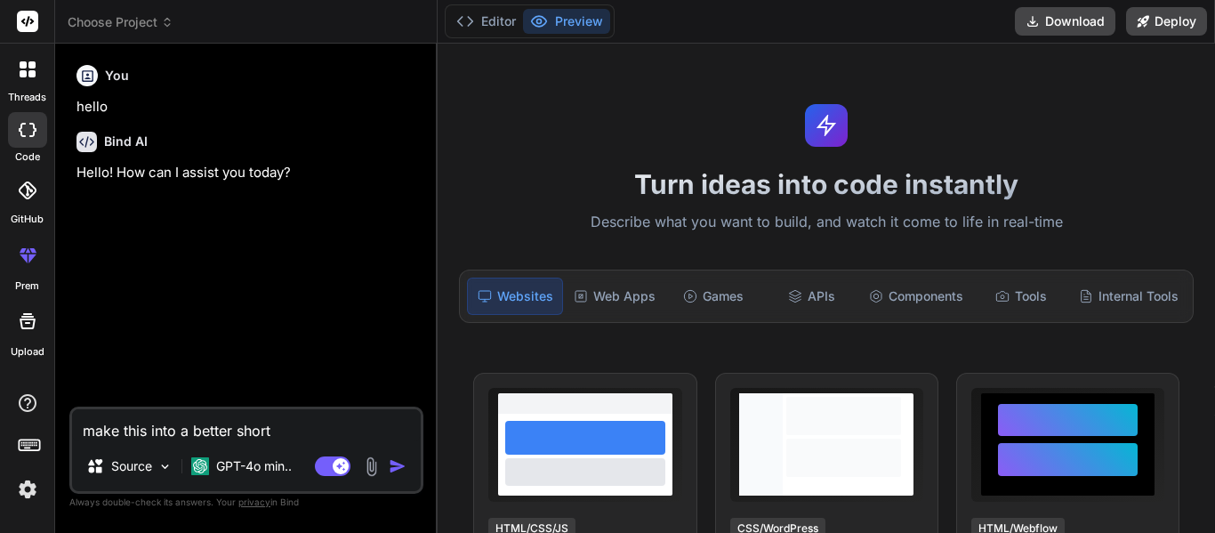
type textarea "x"
type textarea "make this into a better short oc"
type textarea "x"
type textarea "make this into a better short ocn"
type textarea "x"
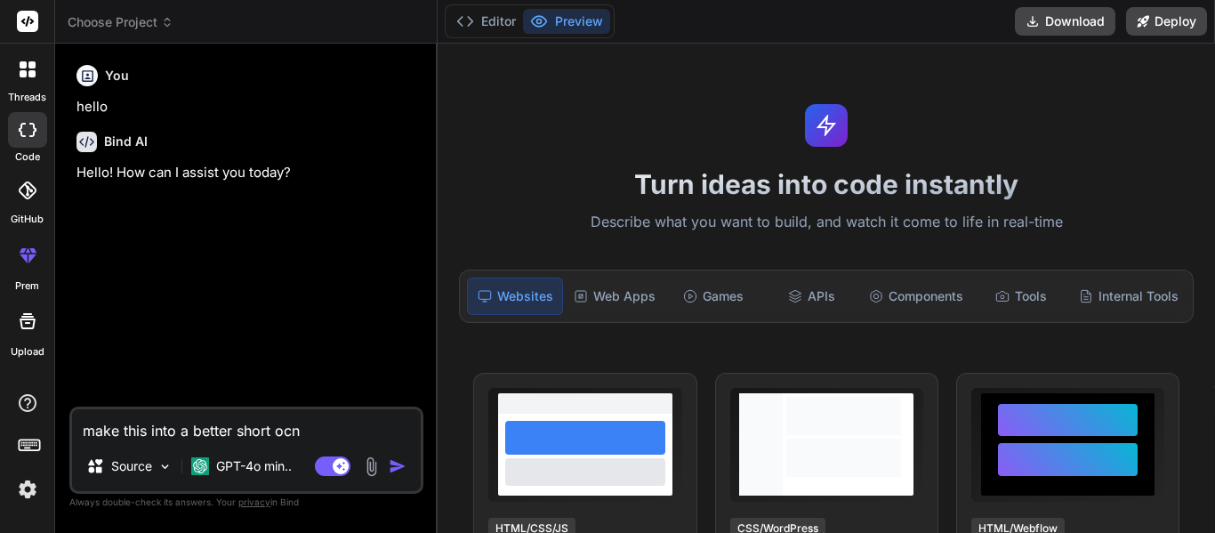
type textarea "make this into a better short ocnt"
type textarea "x"
type textarea "make this into a better short ocntr"
type textarea "x"
type textarea "make this into a better short ocntru"
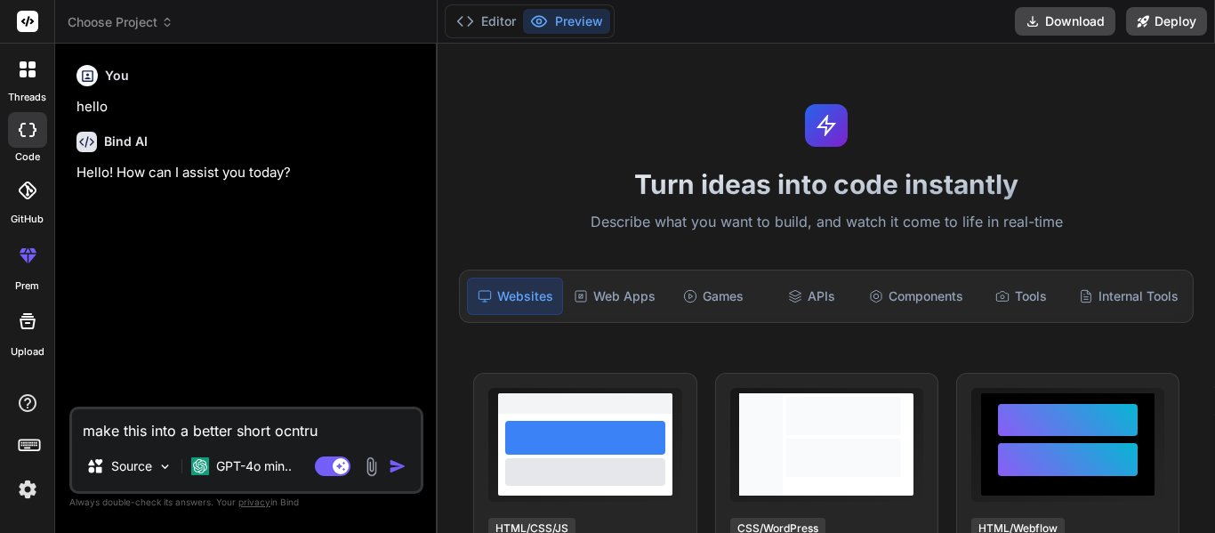
type textarea "x"
type textarea "make this into a better short ocntruc"
type textarea "x"
type textarea "make this into a better short ocntruct"
type textarea "x"
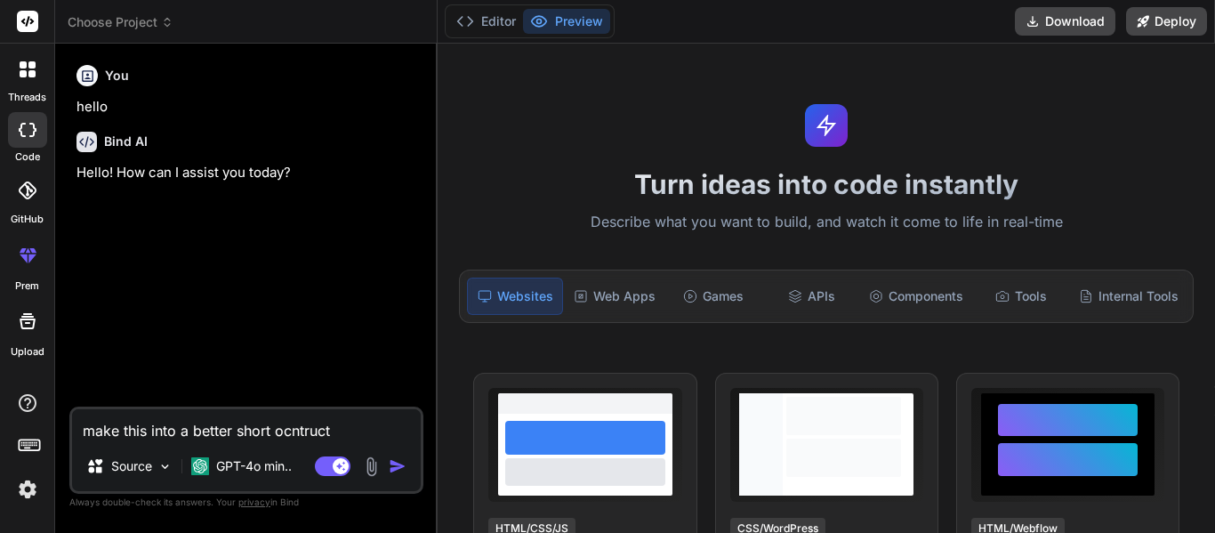
type textarea "make this into a better short ocntructe"
type textarea "x"
type textarea "make this into a better short constructed"
type textarea "x"
type textarea "make this into a better short constructed"
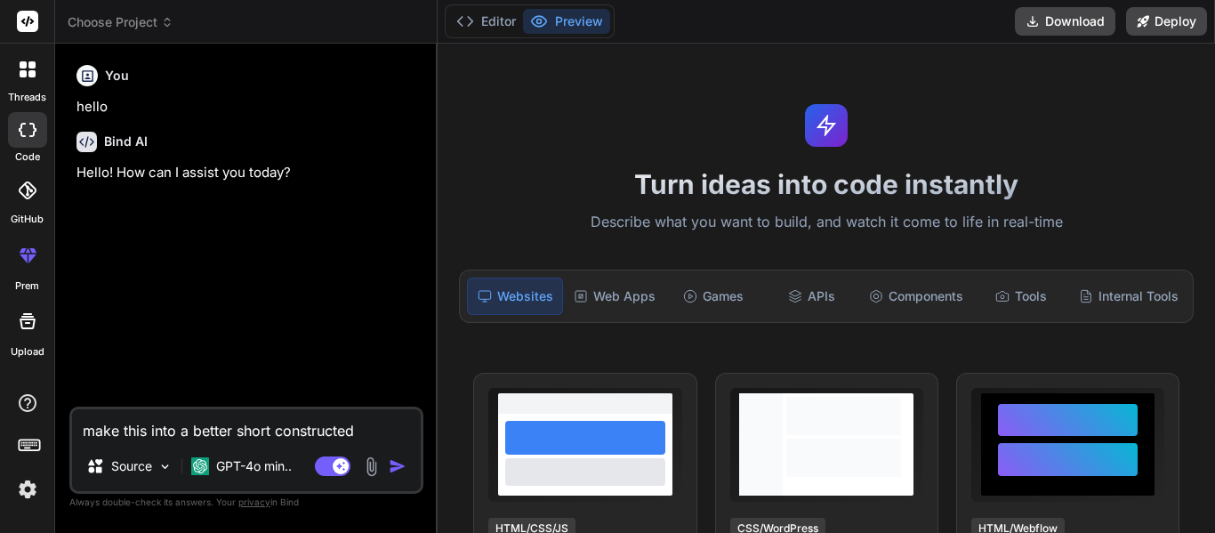
type textarea "x"
type textarea "make this into a better short constructed r"
type textarea "x"
type textarea "make this into a better short constructed re"
type textarea "x"
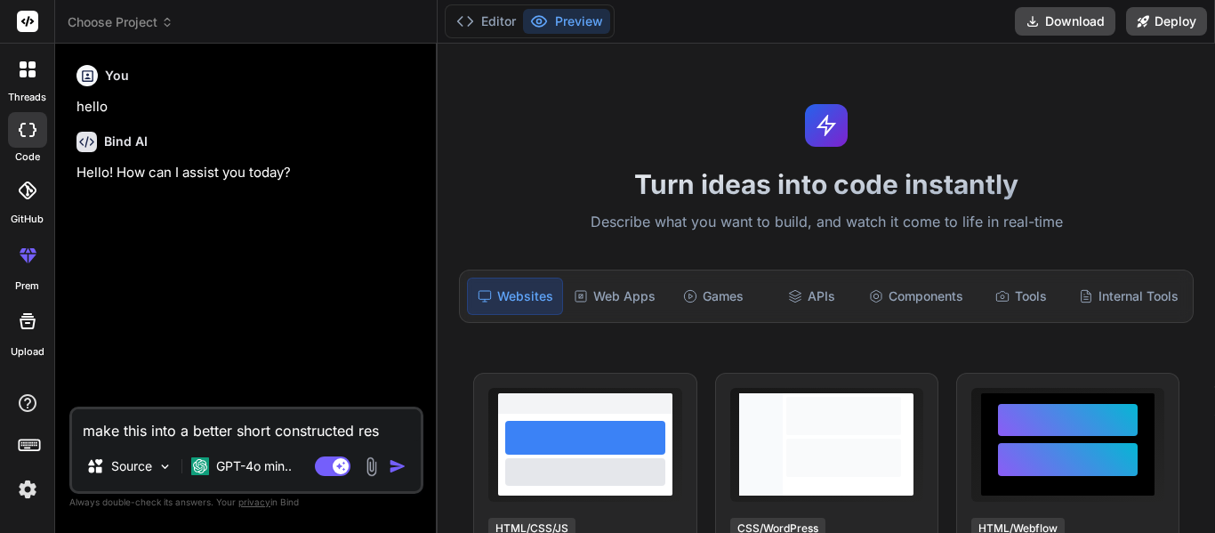
type textarea "make this into a better short constructed resp"
type textarea "x"
type textarea "make this into a better short constructed respo"
type textarea "x"
type textarea "make this into a better short constructed respon"
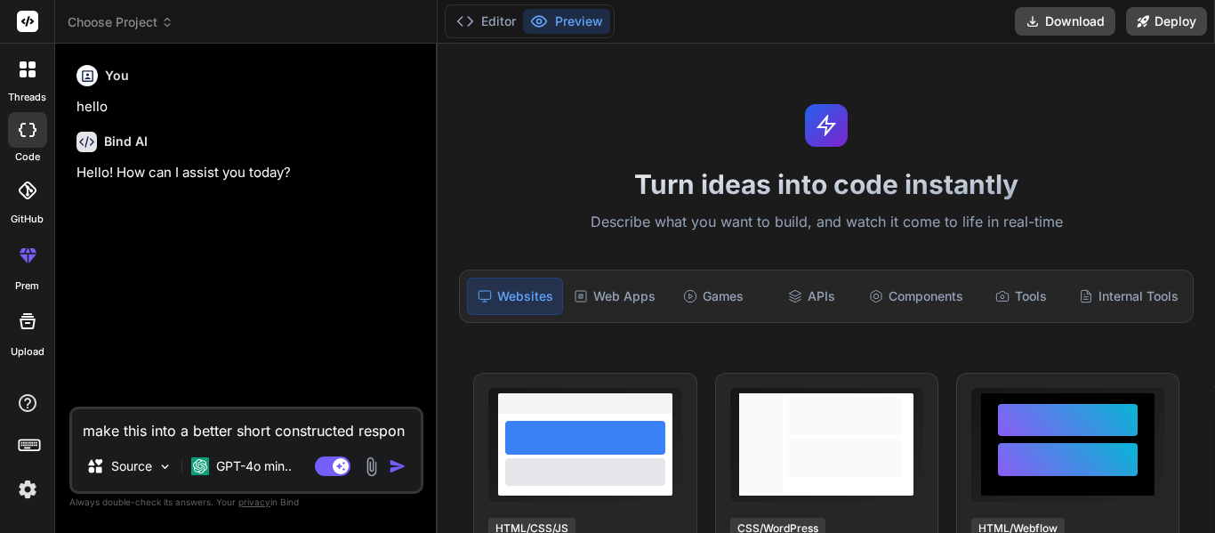
type textarea "x"
type textarea "make this into a better short constructed respons"
type textarea "x"
type textarea "make this into a better short constructed response"
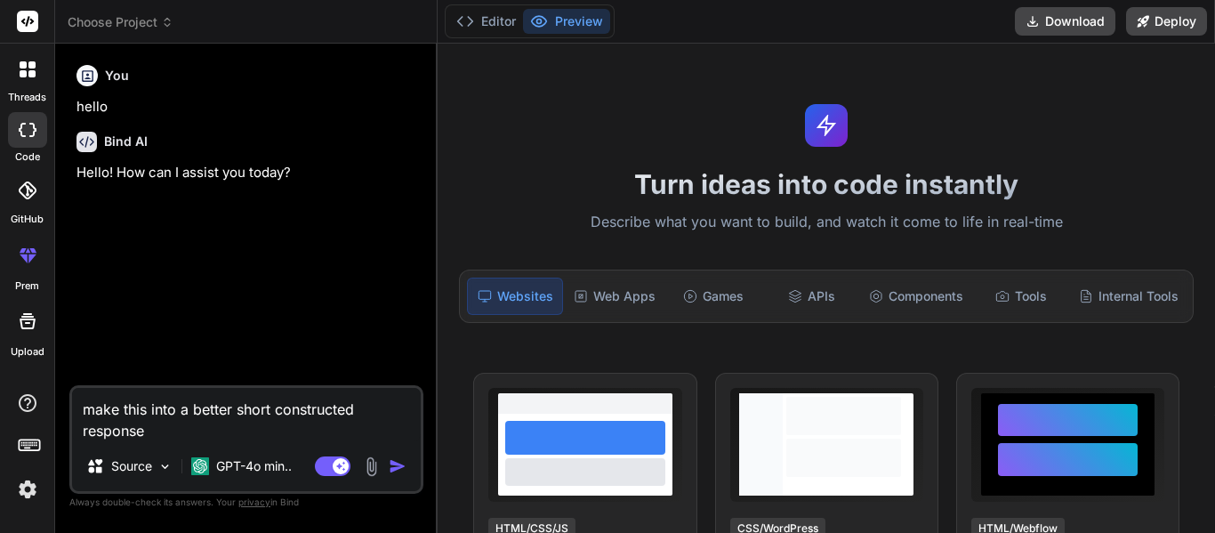
type textarea "x"
type textarea "make this into a better short constructed response."
type textarea "x"
type textarea "make this into a better short constructed response."
type textarea "x"
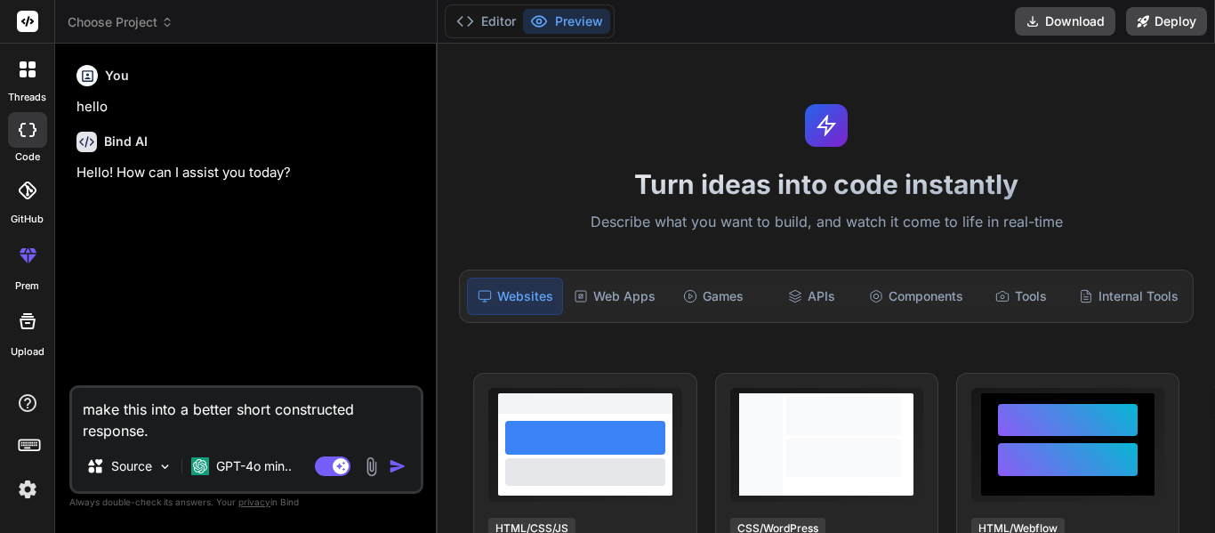
type textarea "make this into a better short constructed response. In the short story [PERSON_…"
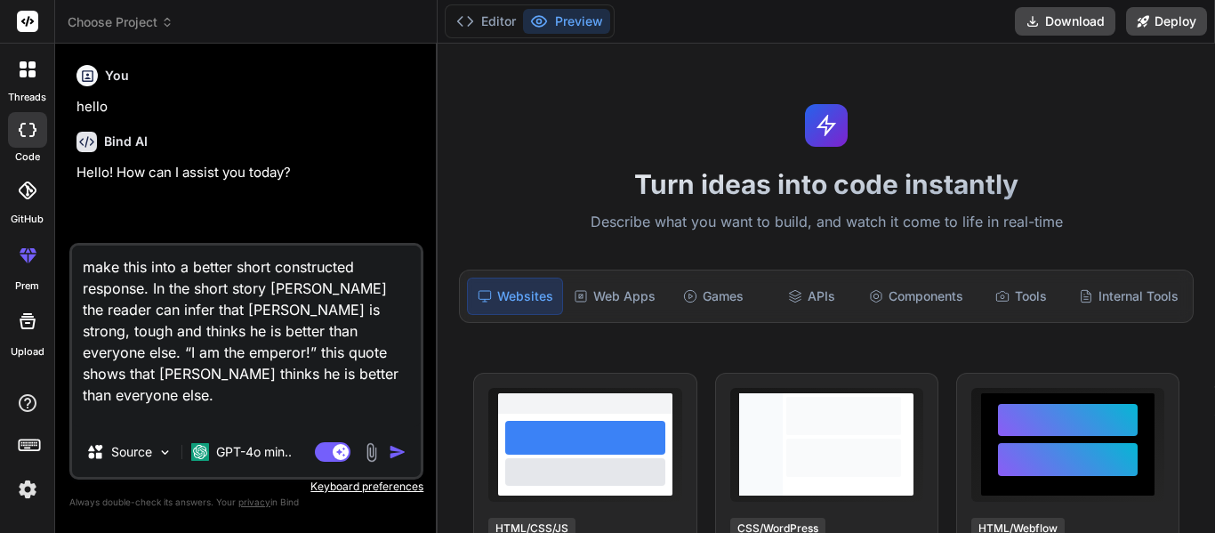
type textarea "x"
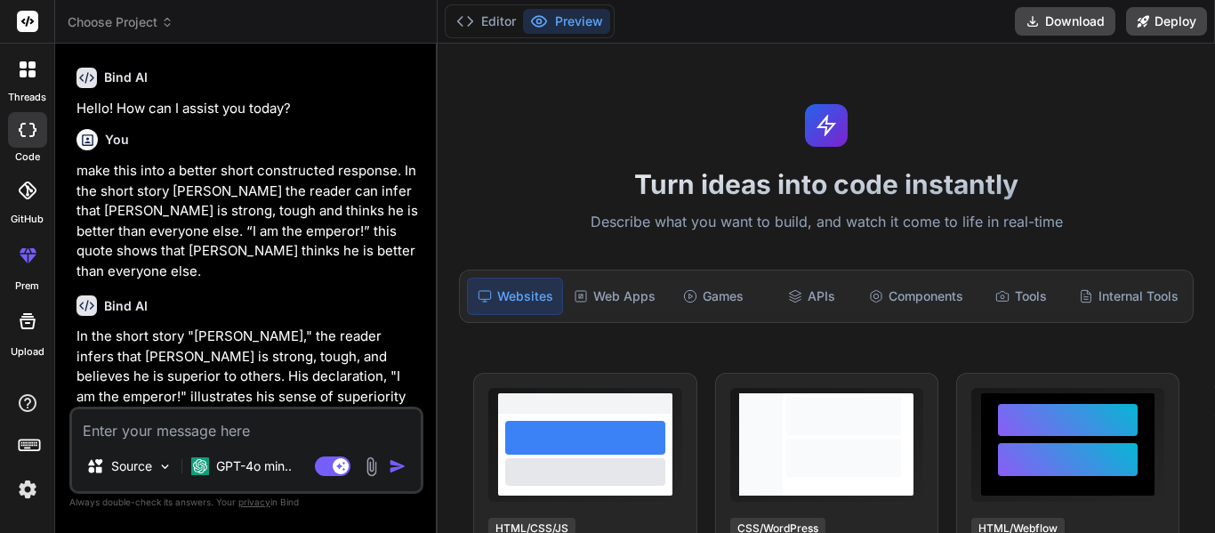
scroll to position [88, 0]
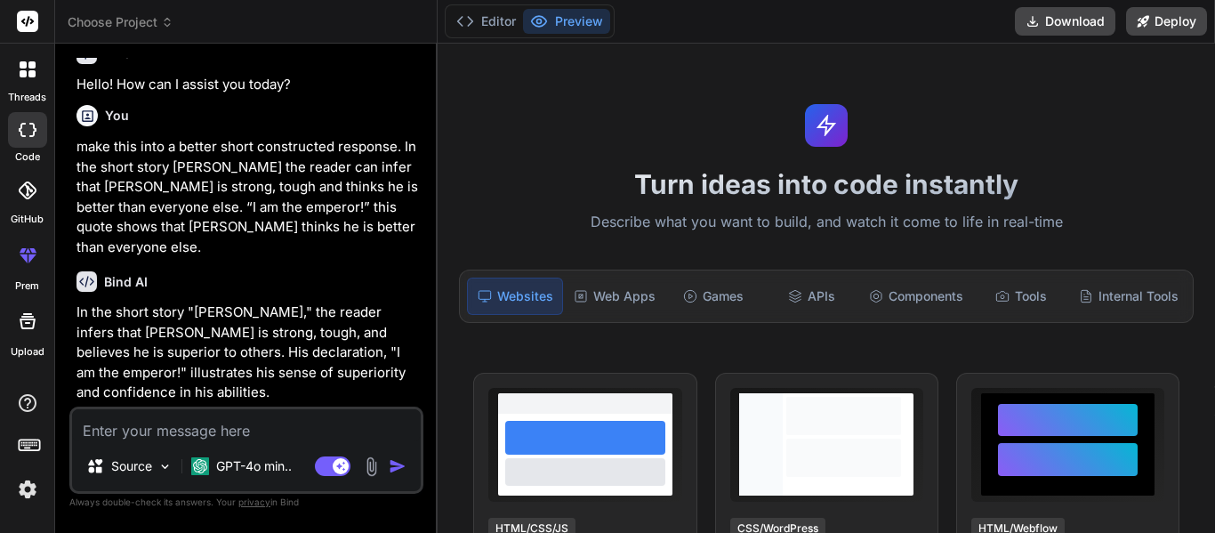
type textarea "x"
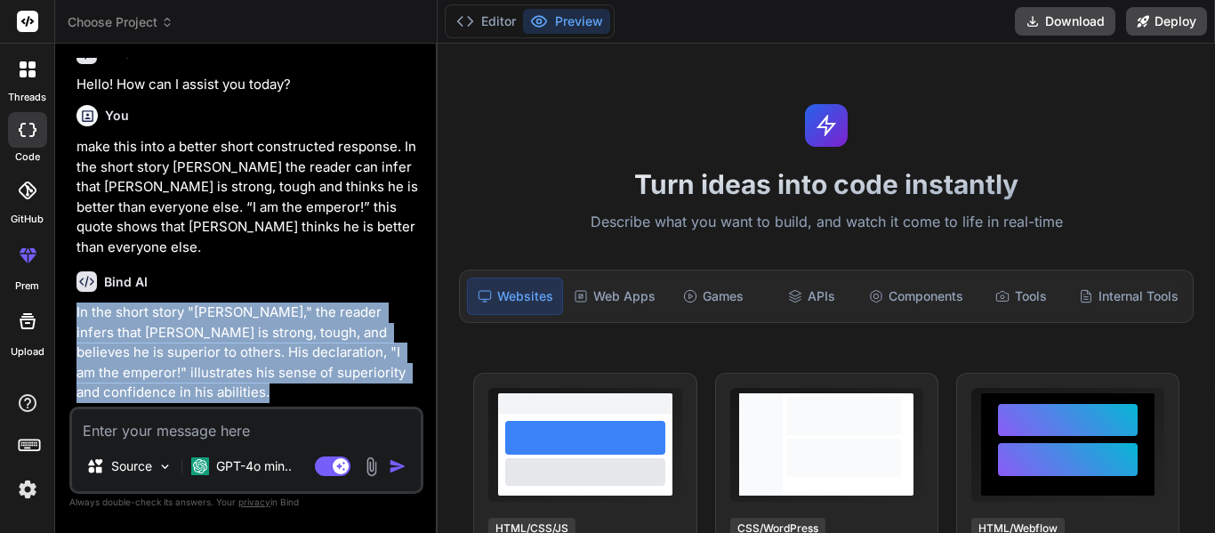
drag, startPoint x: 76, startPoint y: 311, endPoint x: 273, endPoint y: 406, distance: 219.2
click at [273, 406] on div "You hello Bind AI Hello! How can I assist you [DATE]? You make this into a bett…" at bounding box center [246, 295] width 354 height 474
copy div "In the short story "[PERSON_NAME]," the reader infers that [PERSON_NAME] is str…"
